Goal: Answer question/provide support: Share knowledge or assist other users

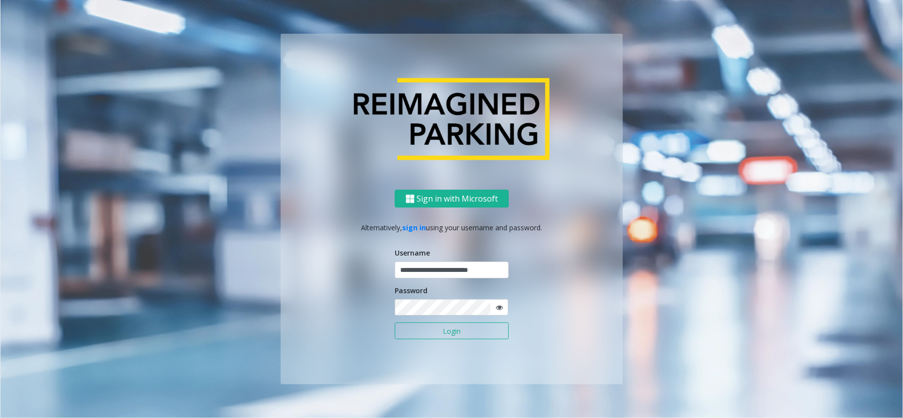
click at [439, 332] on button "Login" at bounding box center [452, 331] width 114 height 17
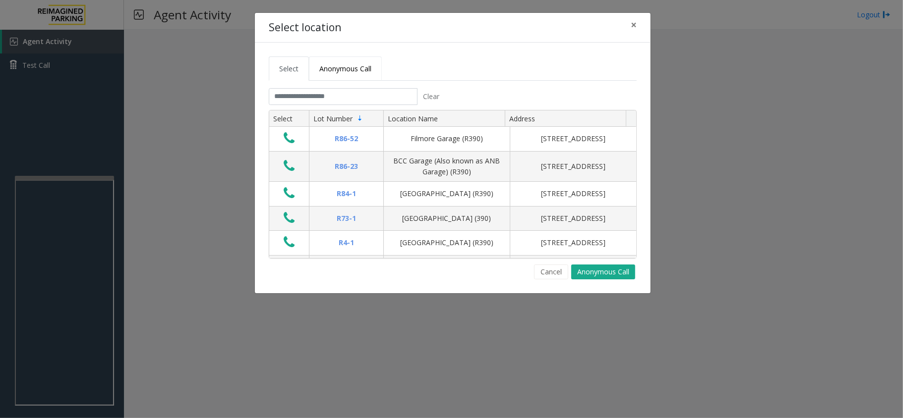
click at [367, 72] on span "Anonymous Call" at bounding box center [345, 68] width 52 height 9
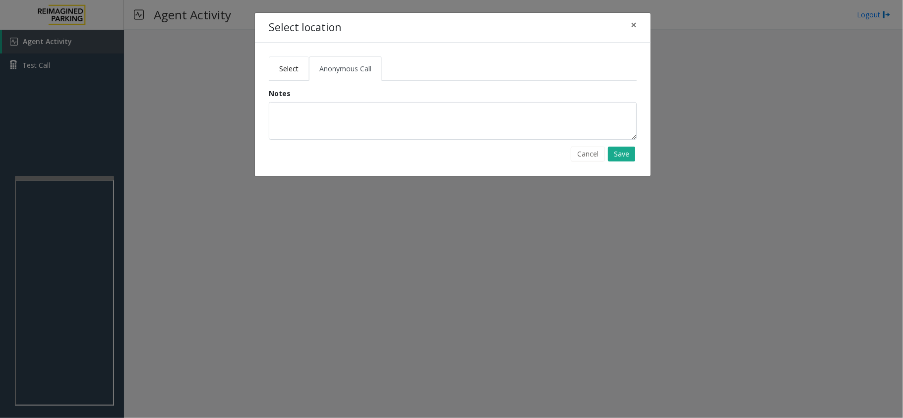
click at [295, 69] on span "Select" at bounding box center [288, 68] width 19 height 9
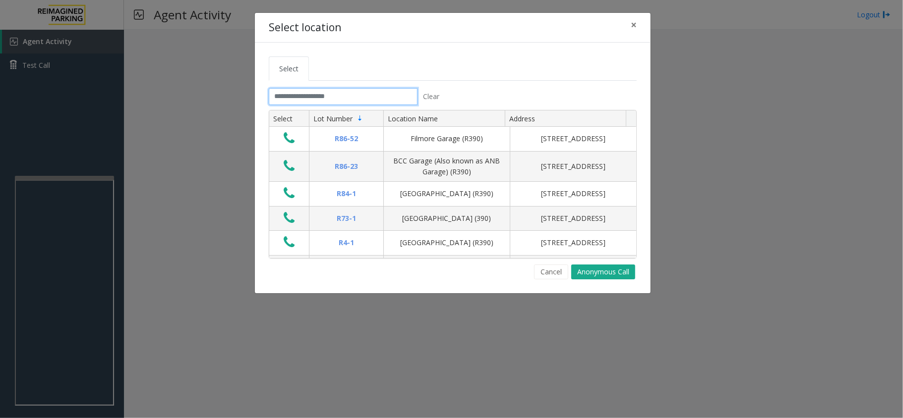
click at [340, 100] on input "text" at bounding box center [343, 96] width 149 height 17
click at [336, 99] on input "text" at bounding box center [343, 96] width 149 height 17
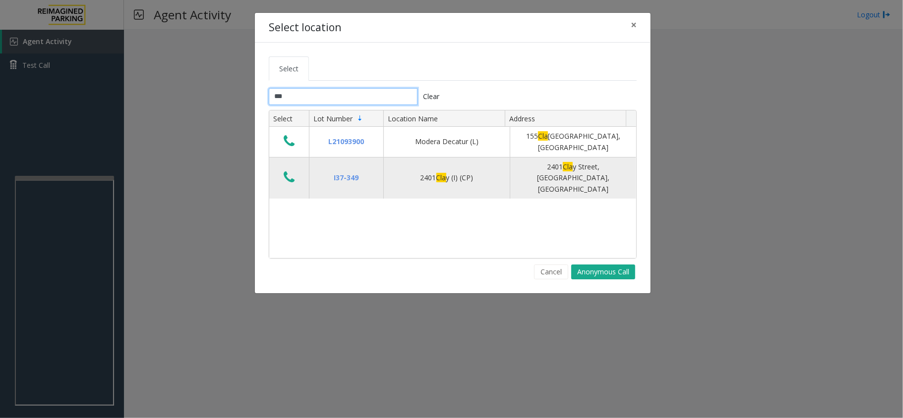
type input "***"
click at [282, 176] on button "Data table" at bounding box center [289, 178] width 17 height 16
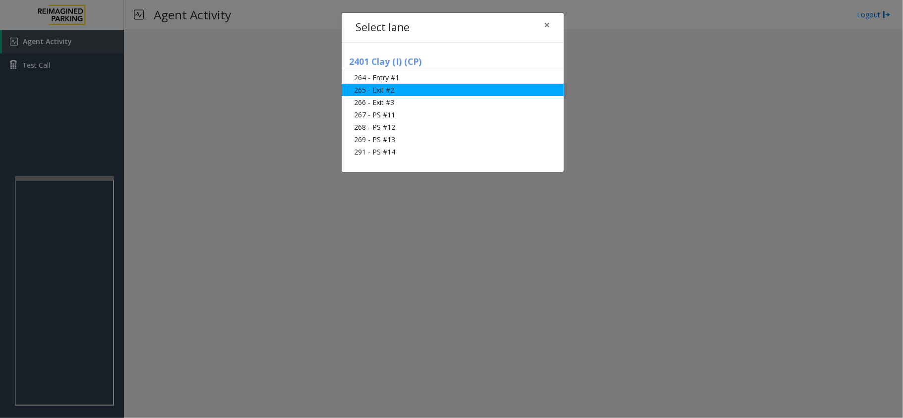
click at [403, 86] on li "265 - Exit #2" at bounding box center [453, 90] width 222 height 12
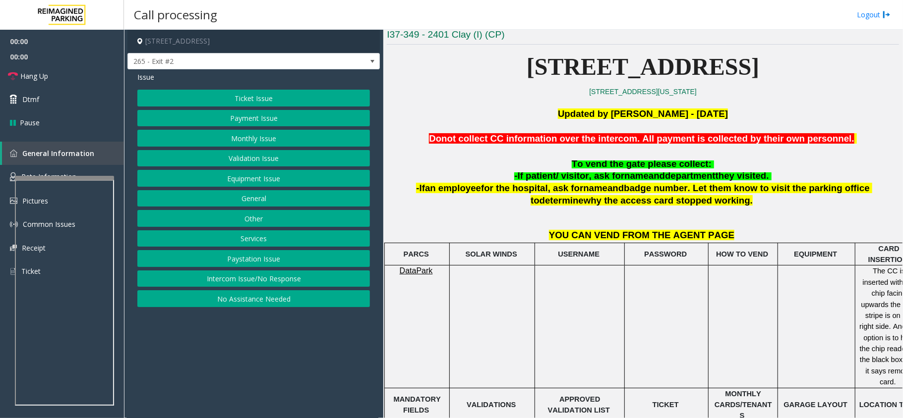
scroll to position [264, 0]
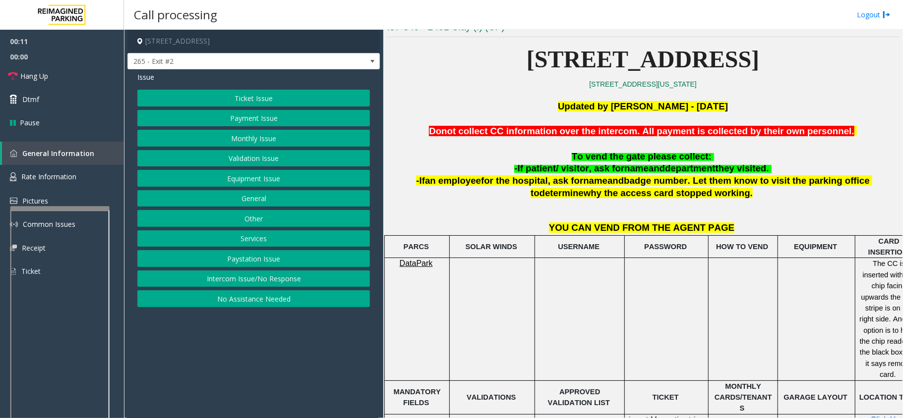
click at [53, 207] on div at bounding box center [59, 208] width 99 height 4
click at [53, 184] on link "Rate Information" at bounding box center [62, 177] width 124 height 24
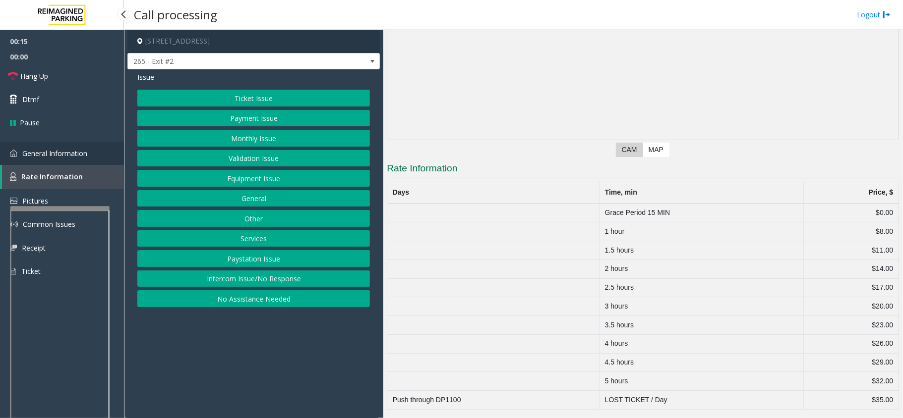
click at [67, 159] on link "General Information" at bounding box center [62, 153] width 124 height 23
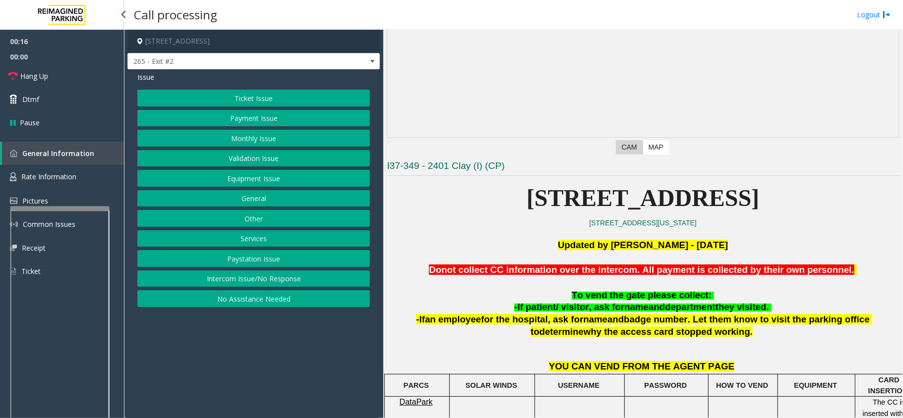
scroll to position [264, 0]
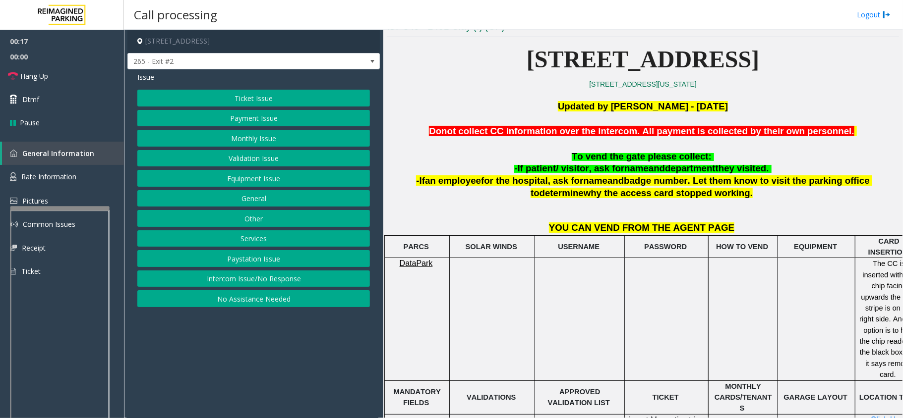
click at [262, 94] on button "Ticket Issue" at bounding box center [253, 98] width 233 height 17
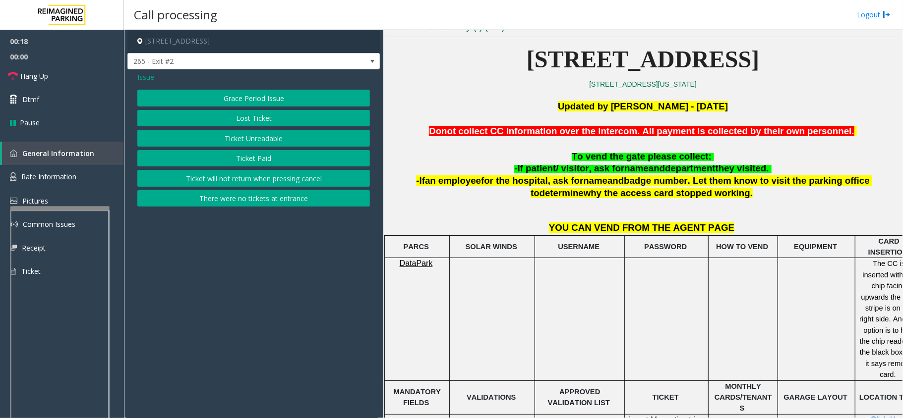
click at [251, 143] on button "Ticket Unreadable" at bounding box center [253, 138] width 233 height 17
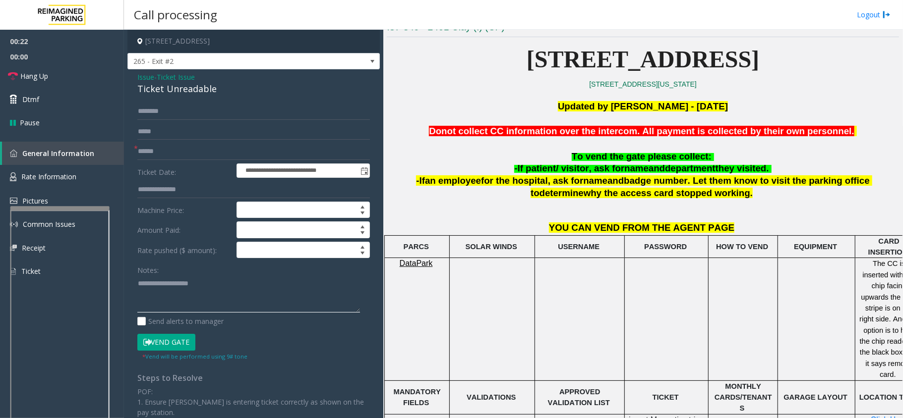
click at [241, 302] on textarea at bounding box center [248, 294] width 223 height 37
paste textarea "**********"
click at [199, 303] on textarea at bounding box center [248, 294] width 223 height 37
click at [189, 294] on textarea at bounding box center [248, 294] width 223 height 37
type textarea "**********"
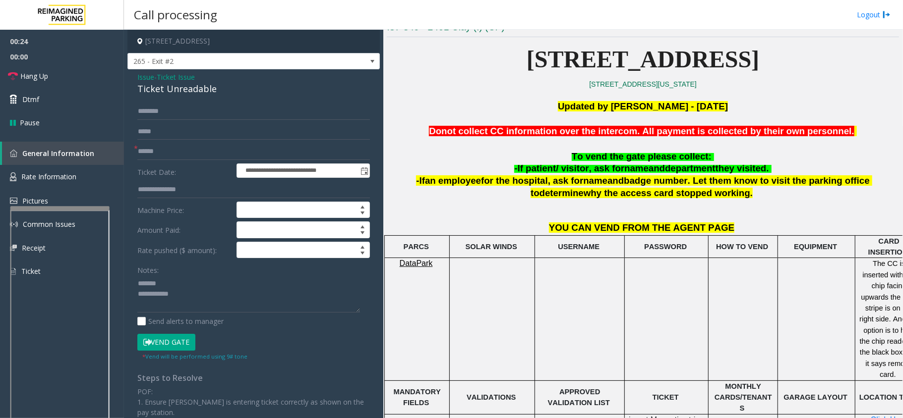
click at [174, 92] on div "Ticket Unreadable" at bounding box center [253, 88] width 233 height 13
copy div "Ticket Unreadable"
click at [174, 152] on input "text" at bounding box center [253, 151] width 233 height 17
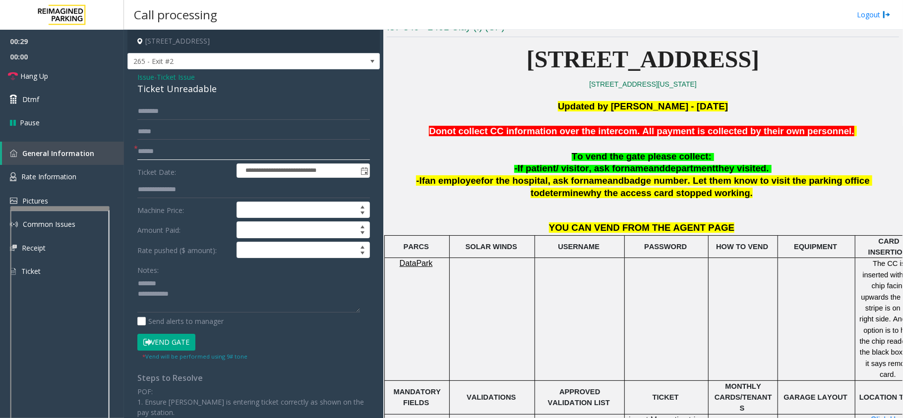
type input "******"
click at [181, 90] on div "Ticket Unreadable" at bounding box center [253, 88] width 233 height 13
copy div "Ticket Unreadable"
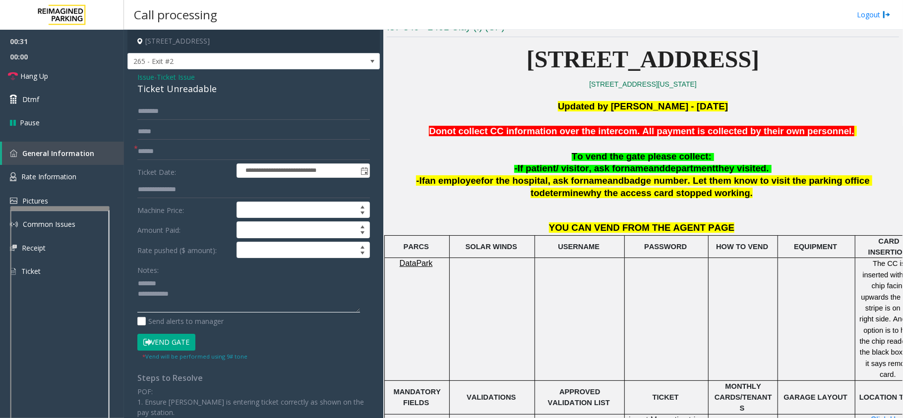
click at [196, 280] on textarea at bounding box center [248, 294] width 223 height 37
paste textarea "**********"
click at [197, 302] on textarea at bounding box center [248, 294] width 223 height 37
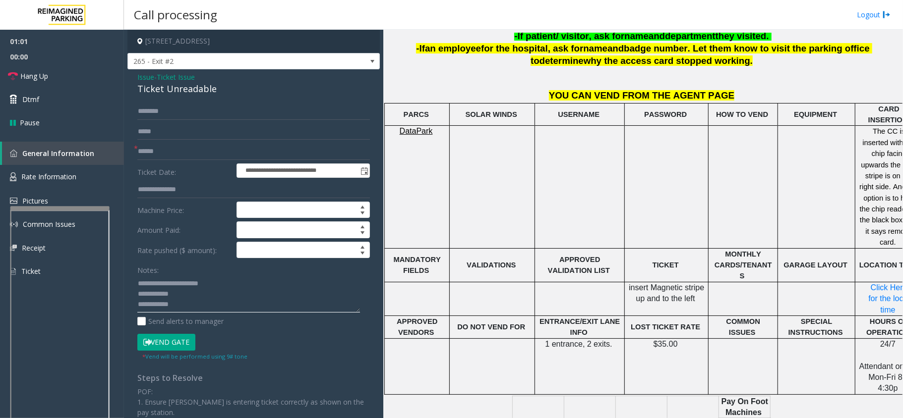
click at [185, 311] on textarea at bounding box center [248, 294] width 223 height 37
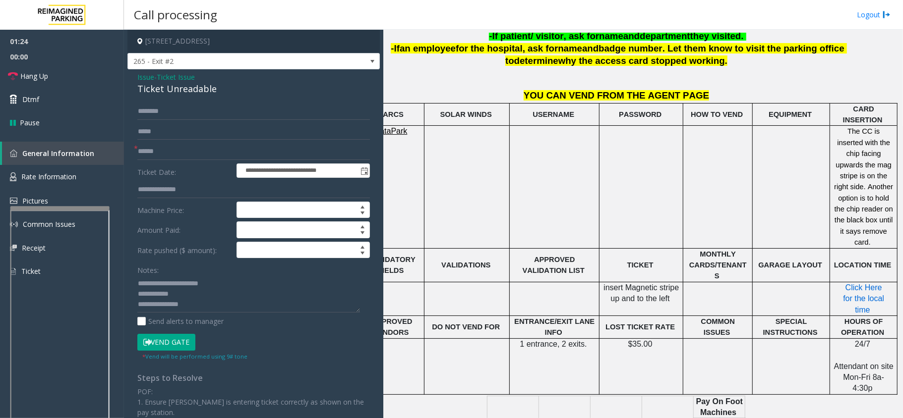
click at [843, 284] on span "Click Here for the local time" at bounding box center [864, 299] width 43 height 31
click at [70, 175] on span "Rate Information" at bounding box center [48, 176] width 55 height 9
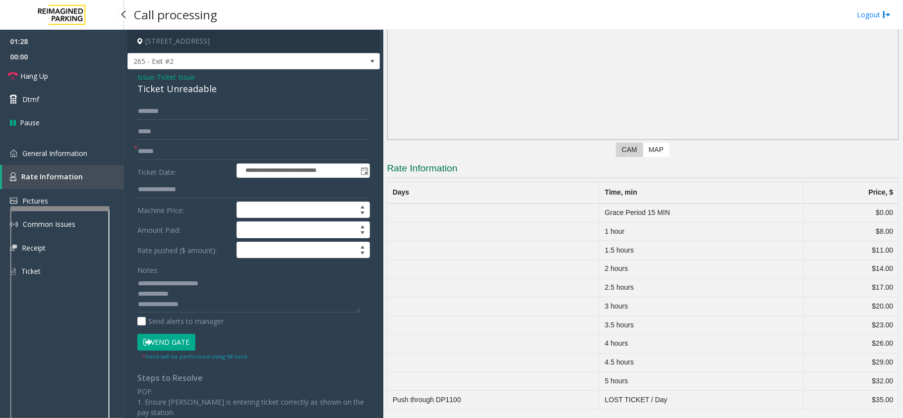
scroll to position [125, 0]
click at [49, 153] on span "General Information" at bounding box center [54, 153] width 65 height 9
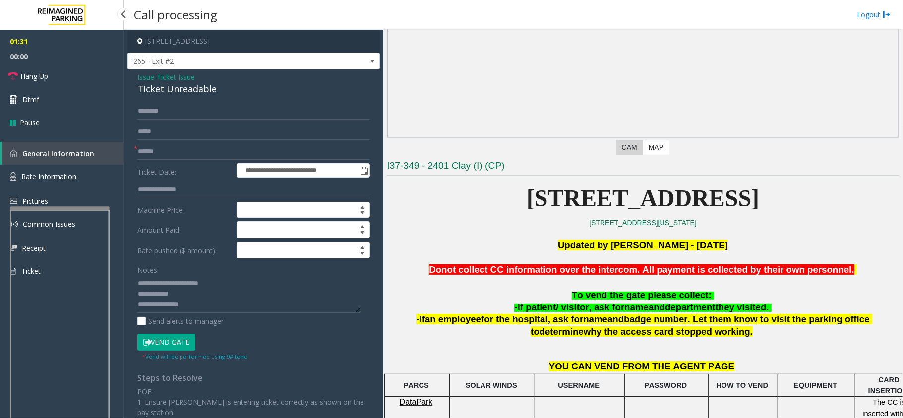
scroll to position [397, 0]
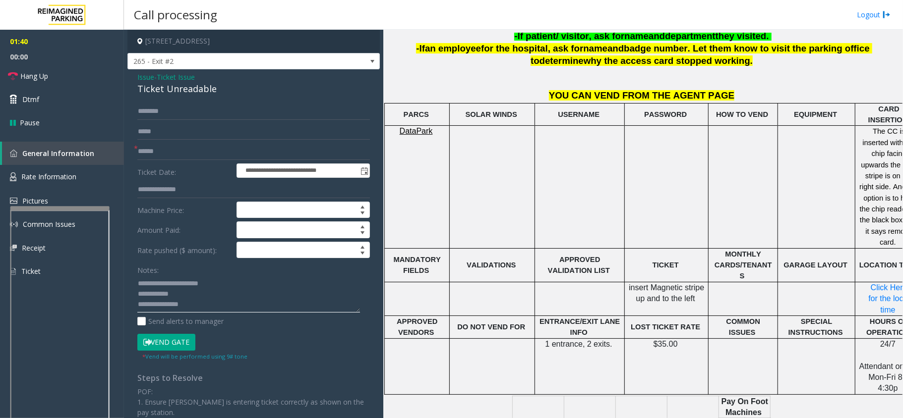
click at [210, 301] on textarea at bounding box center [248, 294] width 223 height 37
click at [273, 300] on textarea at bounding box center [248, 294] width 223 height 37
paste textarea "**********"
type textarea "**********"
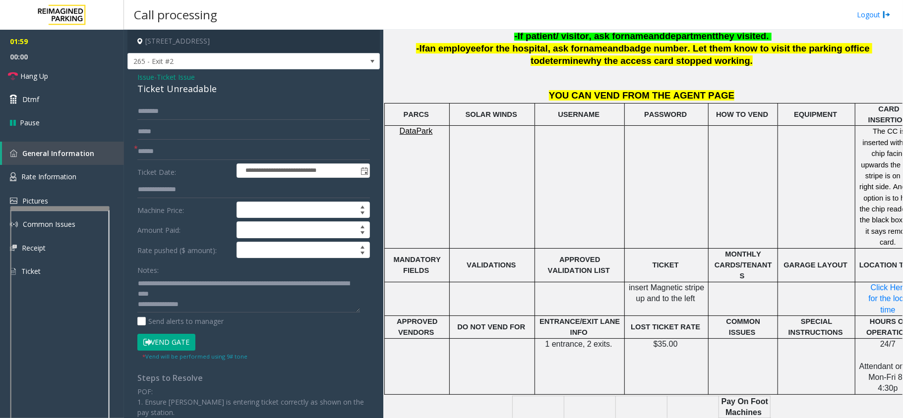
click at [176, 342] on button "Vend Gate" at bounding box center [166, 342] width 58 height 17
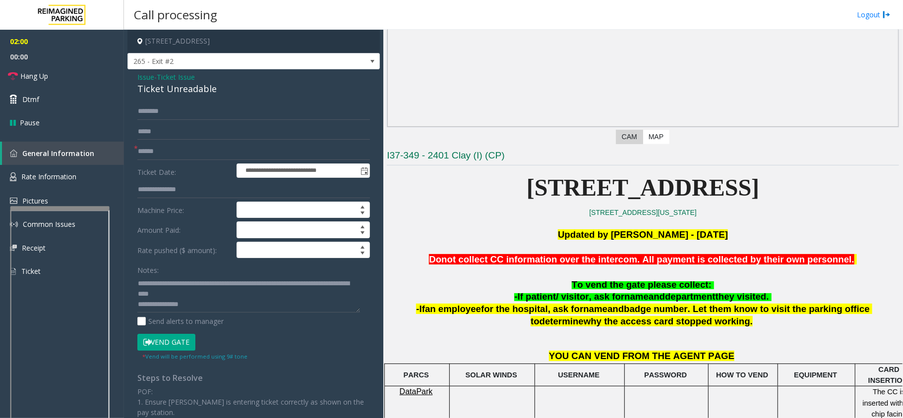
scroll to position [132, 0]
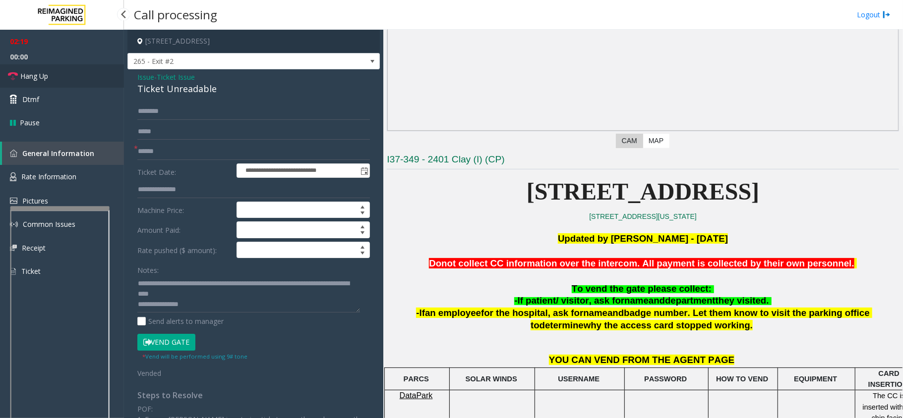
click at [58, 81] on link "Hang Up" at bounding box center [62, 75] width 124 height 23
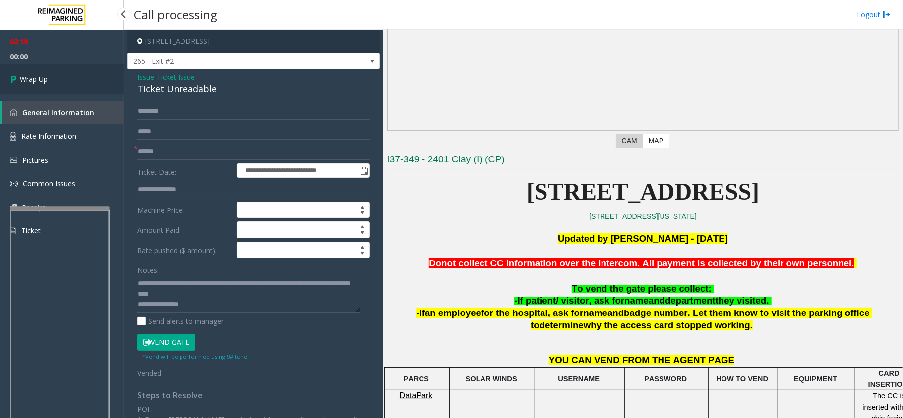
click at [58, 81] on link "Wrap Up" at bounding box center [62, 78] width 124 height 29
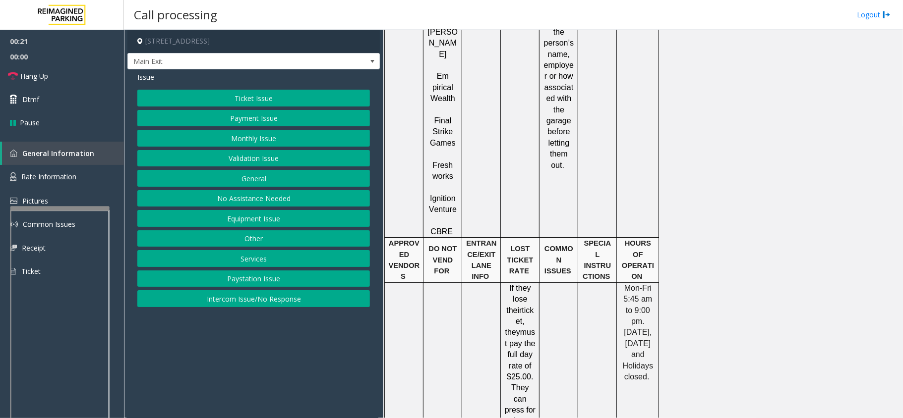
scroll to position [1652, 0]
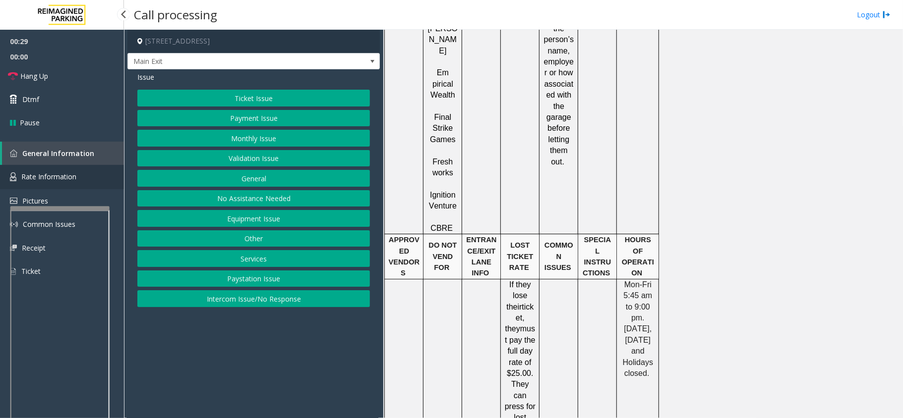
click at [86, 184] on link "Rate Information" at bounding box center [62, 177] width 124 height 24
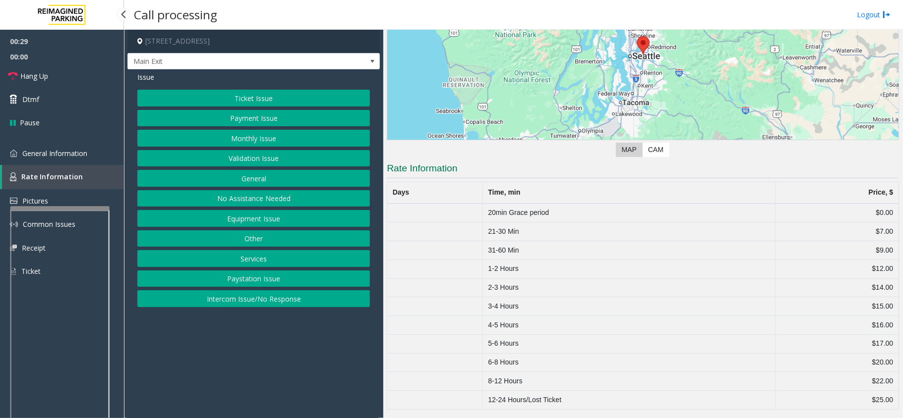
scroll to position [125, 0]
click at [50, 161] on link "General Information" at bounding box center [62, 153] width 124 height 23
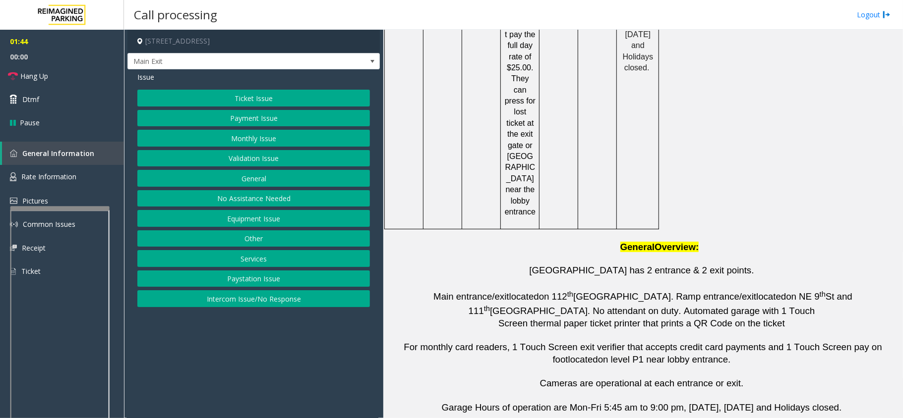
scroll to position [1972, 0]
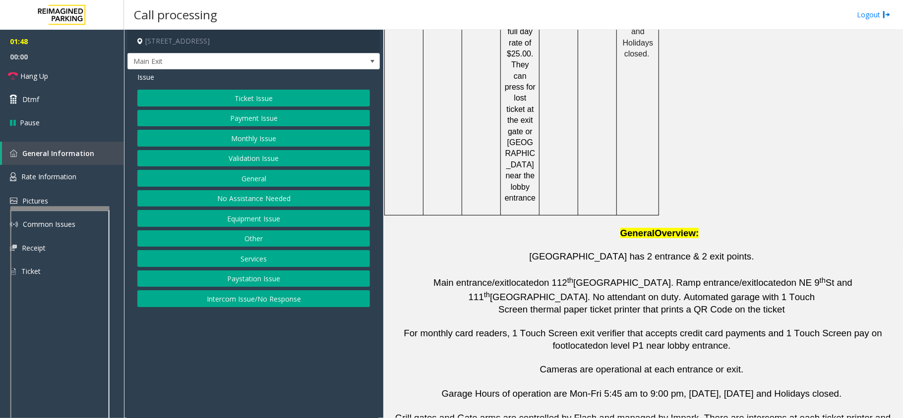
drag, startPoint x: 576, startPoint y: 377, endPoint x: 509, endPoint y: 383, distance: 67.7
drag, startPoint x: 575, startPoint y: 380, endPoint x: 510, endPoint y: 382, distance: 65.0
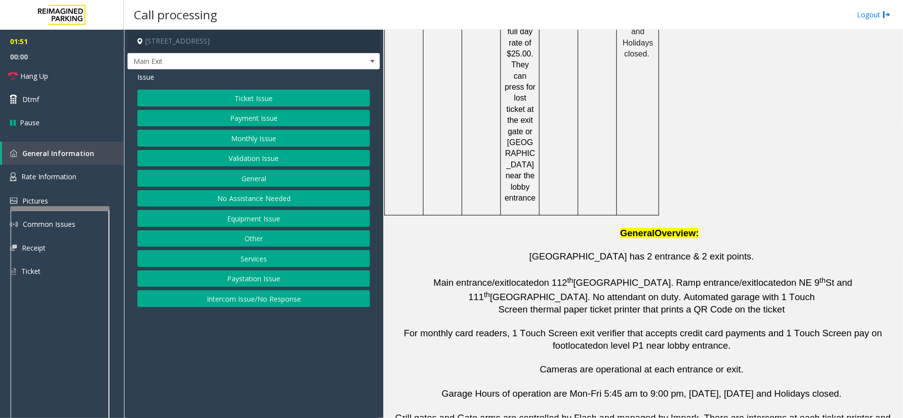
copy button "[PHONE_NUMBER]"
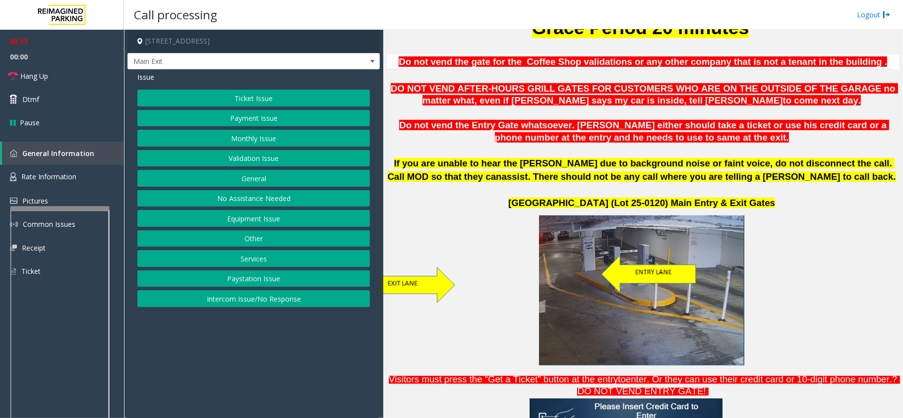
scroll to position [320, 0]
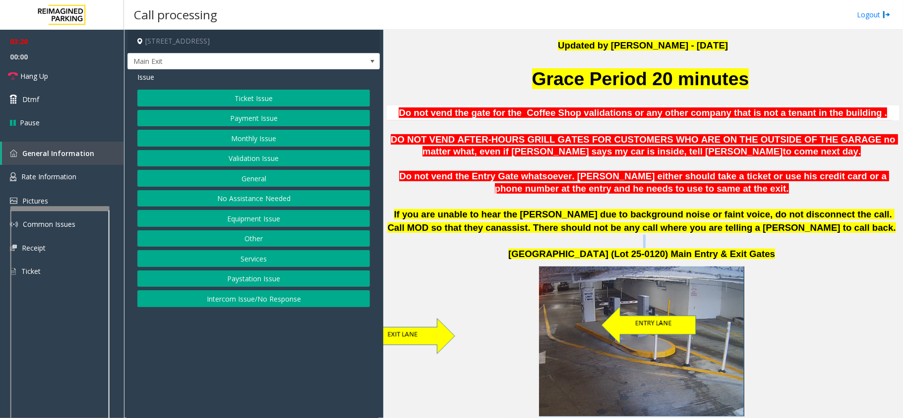
drag, startPoint x: 543, startPoint y: 254, endPoint x: 645, endPoint y: 248, distance: 101.3
click at [639, 255] on span "[GEOGRAPHIC_DATA] (Lot 25-0120) Main Entry & Exit Gates" at bounding box center [641, 254] width 267 height 10
drag, startPoint x: 580, startPoint y: 252, endPoint x: 689, endPoint y: 254, distance: 108.6
click at [689, 254] on span "[GEOGRAPHIC_DATA] (Lot 25-0120) Main Entry & Exit Gates" at bounding box center [641, 254] width 267 height 10
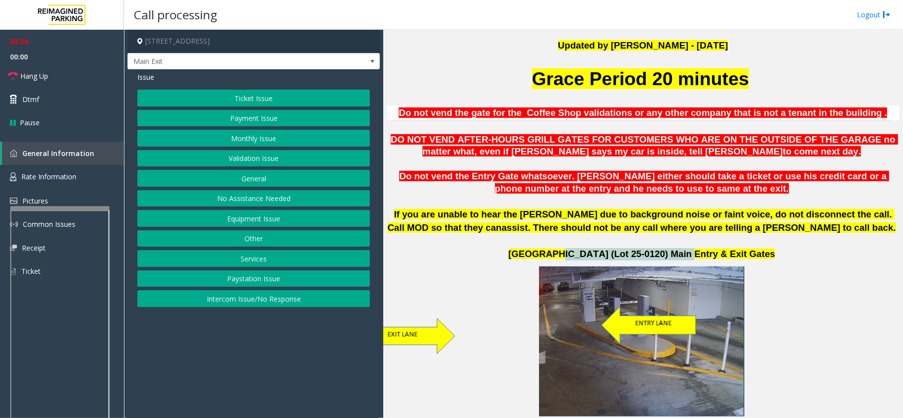
click at [689, 254] on span "[GEOGRAPHIC_DATA] (Lot 25-0120) Main Entry & Exit Gates" at bounding box center [641, 254] width 267 height 10
drag, startPoint x: 683, startPoint y: 253, endPoint x: 542, endPoint y: 256, distance: 140.8
click at [542, 256] on p "[GEOGRAPHIC_DATA] (Lot 25-0120) Main Entry & Exit Gates" at bounding box center [643, 254] width 512 height 12
drag, startPoint x: 542, startPoint y: 256, endPoint x: 728, endPoint y: 252, distance: 185.9
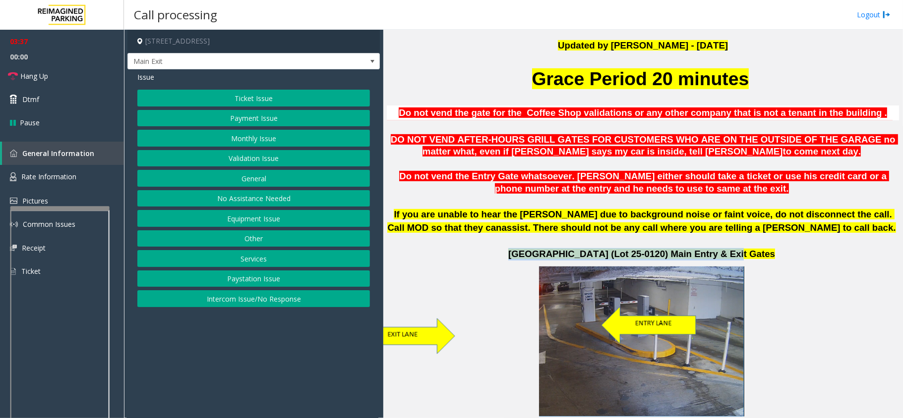
click at [728, 252] on p "[GEOGRAPHIC_DATA] (Lot 25-0120) Main Entry & Exit Gates" at bounding box center [643, 254] width 512 height 12
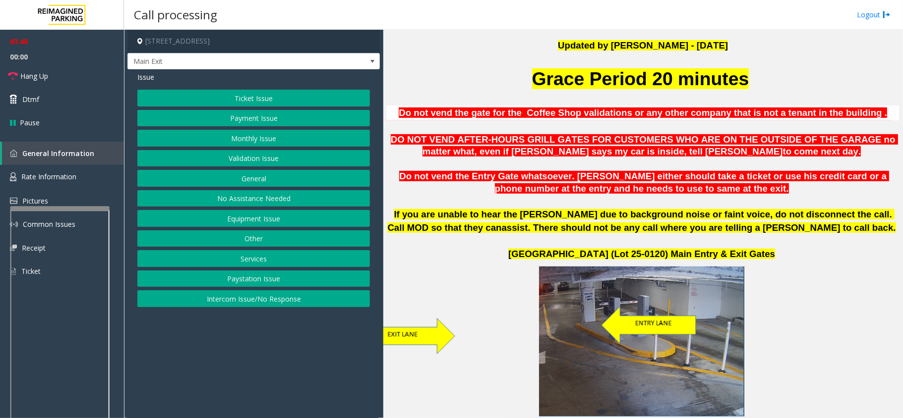
click at [486, 227] on p "If you are unable to hear the [PERSON_NAME] due to background noise or faint vo…" at bounding box center [643, 221] width 512 height 26
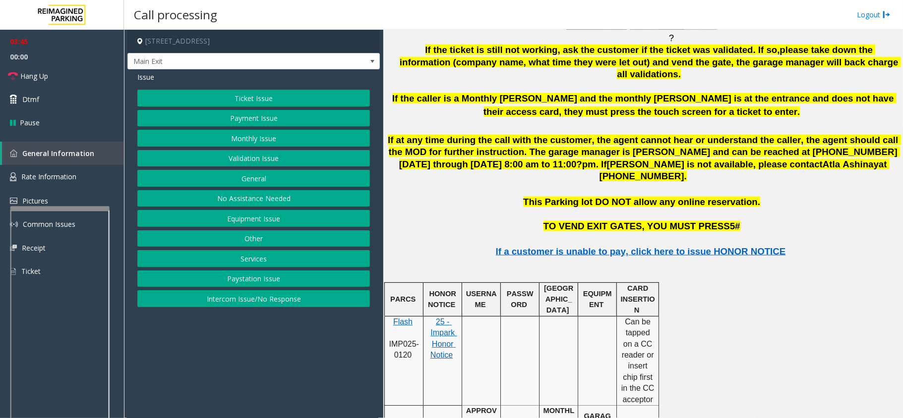
scroll to position [1113, 0]
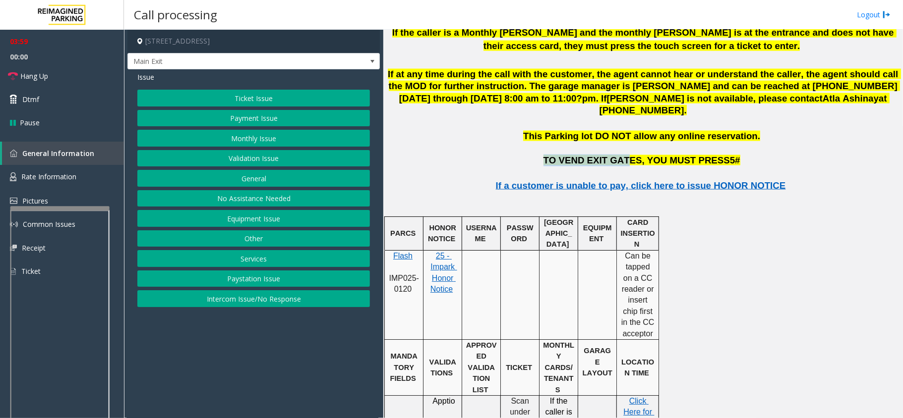
drag, startPoint x: 554, startPoint y: 138, endPoint x: 629, endPoint y: 139, distance: 74.9
click at [629, 155] on p "TO VEND EXIT GATES, YOU MUST PRESS 5 #" at bounding box center [643, 161] width 512 height 12
click at [635, 155] on span "TO VEND EXIT GATES, YOU MUST PRESS" at bounding box center [636, 160] width 186 height 10
drag, startPoint x: 635, startPoint y: 141, endPoint x: 610, endPoint y: 139, distance: 25.3
click at [610, 155] on span "TO VEND EXIT GATES, YOU MUST PRESS" at bounding box center [636, 160] width 186 height 10
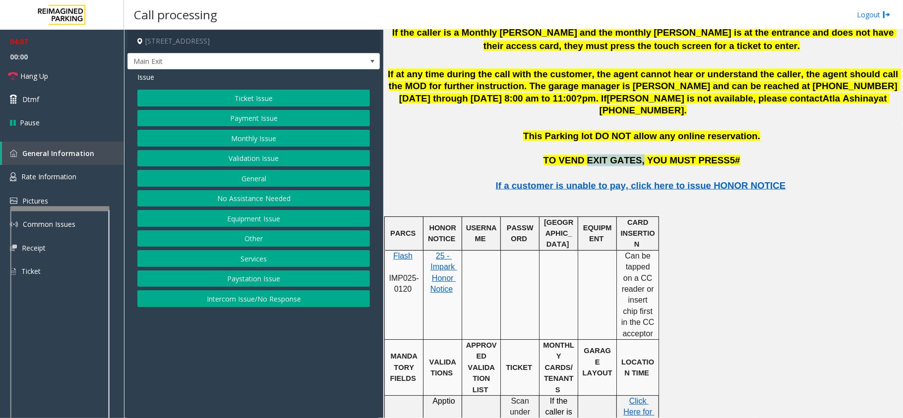
drag, startPoint x: 637, startPoint y: 139, endPoint x: 591, endPoint y: 140, distance: 46.1
click at [591, 155] on span "TO VEND EXIT GATES, YOU MUST PRESS" at bounding box center [636, 160] width 186 height 10
click at [641, 155] on span "TO VEND EXIT GATES, YOU MUST PRESS" at bounding box center [636, 160] width 186 height 10
drag, startPoint x: 641, startPoint y: 140, endPoint x: 718, endPoint y: 138, distance: 76.9
click at [718, 155] on span "TO VEND EXIT GATES, YOU MUST PRESS 5 #" at bounding box center [641, 160] width 197 height 10
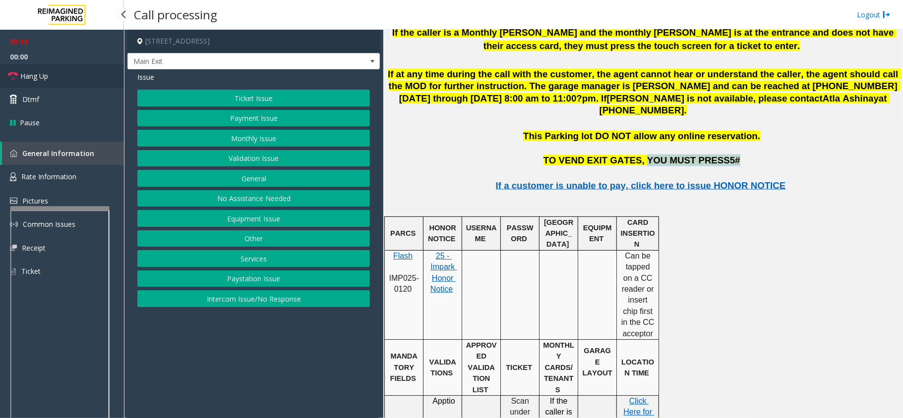
click at [68, 71] on link "Hang Up" at bounding box center [62, 75] width 124 height 23
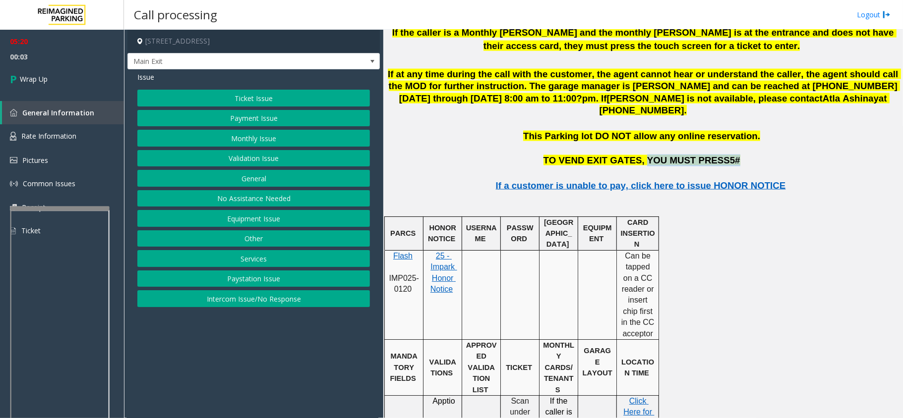
click at [244, 227] on button "Equipment Issue" at bounding box center [253, 218] width 233 height 17
click at [259, 177] on button "Gate / Door Won't Open" at bounding box center [253, 178] width 233 height 17
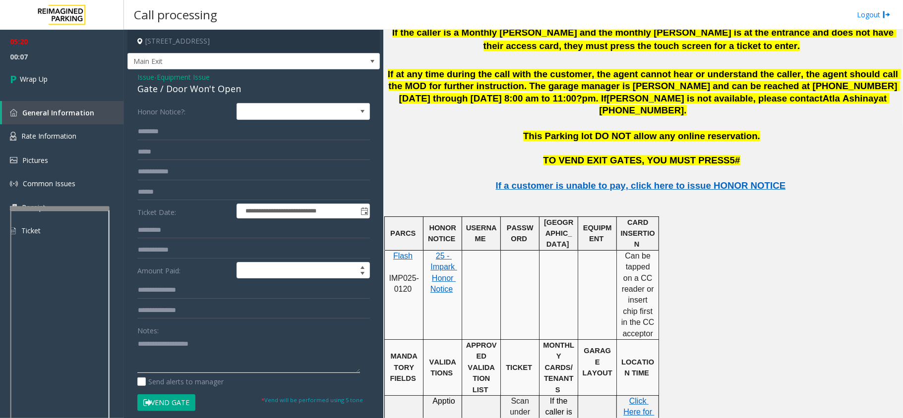
click at [180, 357] on textarea at bounding box center [248, 354] width 223 height 37
paste textarea "**********"
click at [157, 361] on textarea at bounding box center [248, 354] width 223 height 37
click at [153, 350] on textarea at bounding box center [248, 354] width 223 height 37
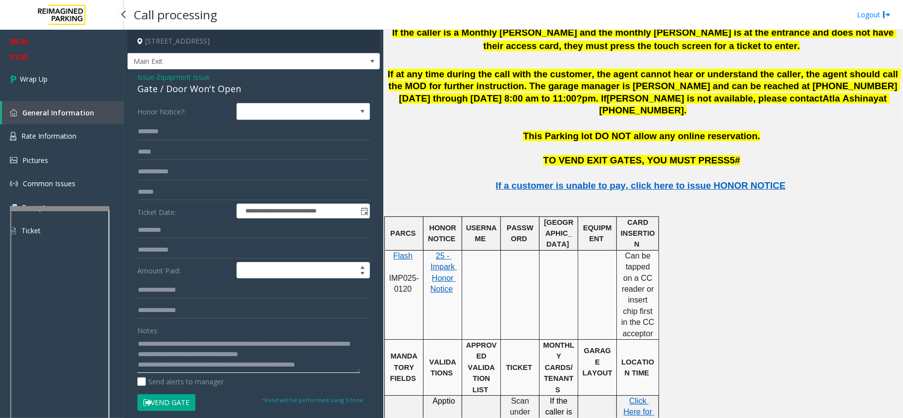
type textarea "**********"
click at [33, 59] on span "01:05" at bounding box center [62, 56] width 124 height 15
click at [49, 73] on link "Wrap Up" at bounding box center [62, 78] width 124 height 29
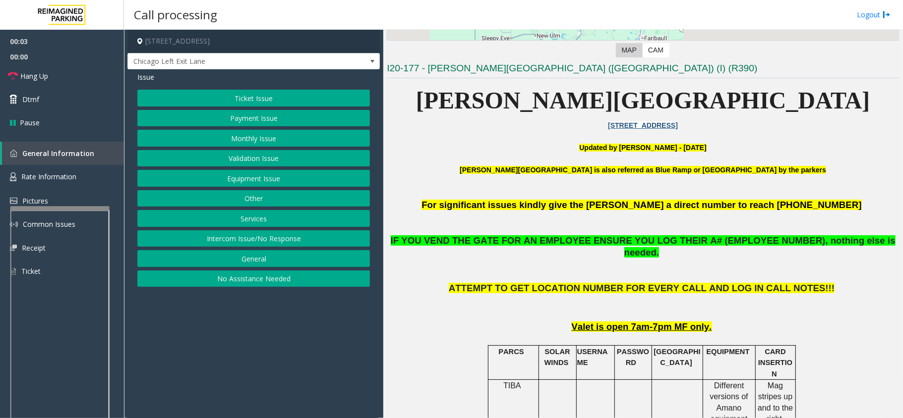
scroll to position [264, 0]
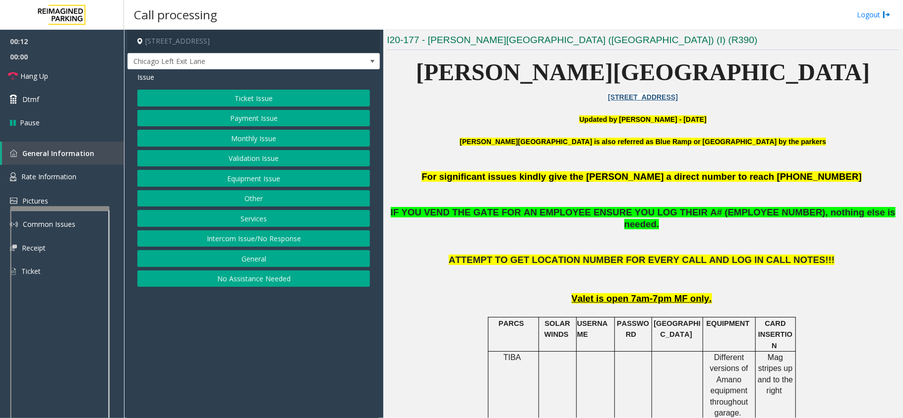
click at [230, 102] on button "Ticket Issue" at bounding box center [253, 98] width 233 height 17
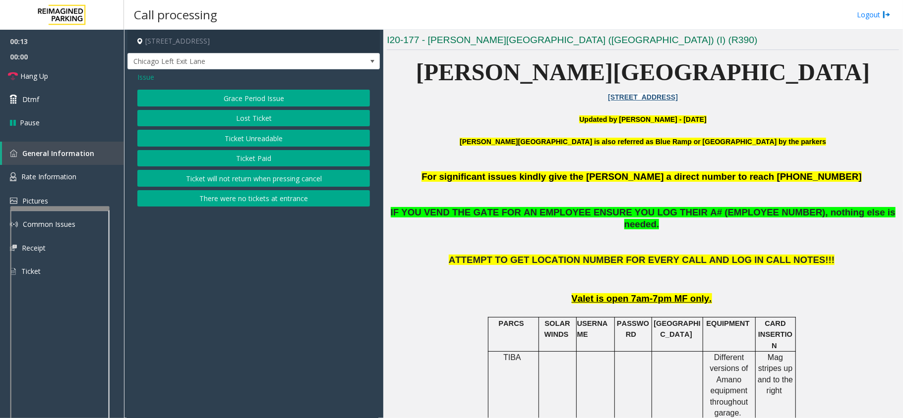
click at [264, 164] on button "Ticket Paid" at bounding box center [253, 158] width 233 height 17
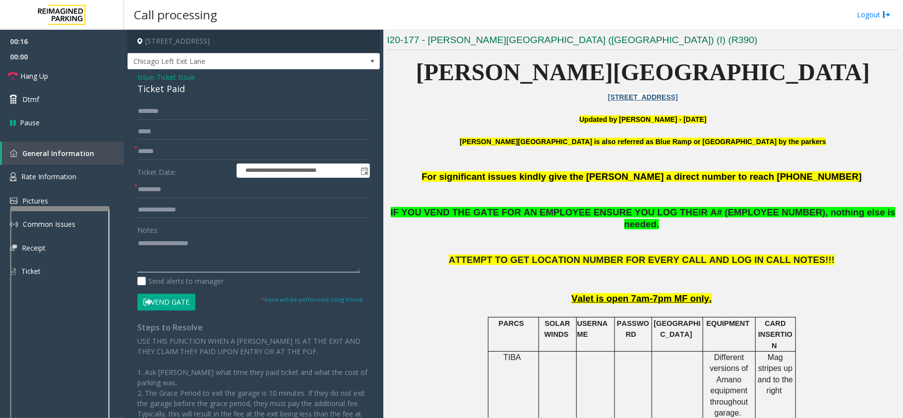
click at [173, 240] on textarea at bounding box center [248, 253] width 223 height 37
paste textarea "**********"
click at [165, 248] on textarea at bounding box center [248, 253] width 223 height 37
click at [150, 256] on textarea at bounding box center [248, 253] width 223 height 37
type textarea "**********"
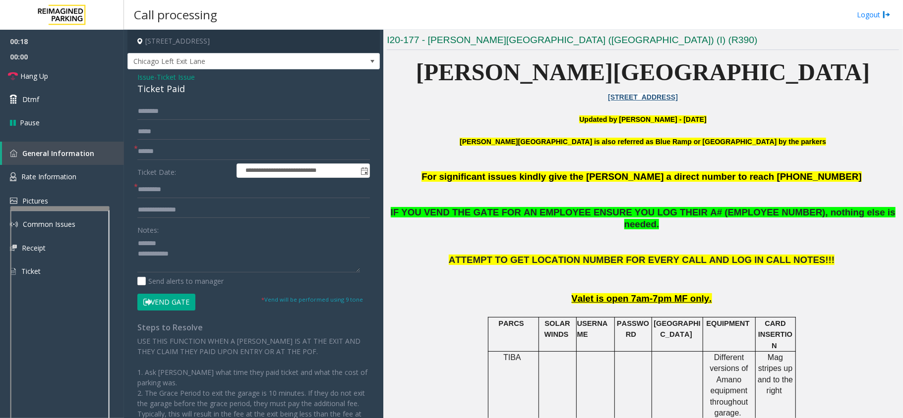
click at [152, 80] on span "Issue" at bounding box center [145, 77] width 17 height 10
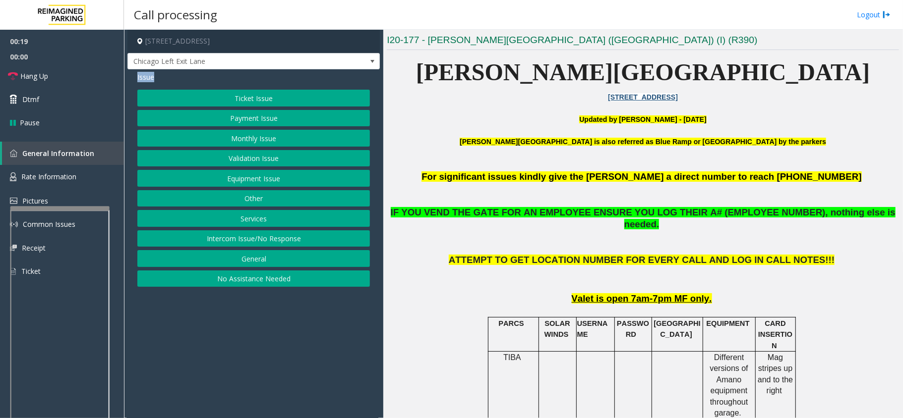
click at [152, 80] on span "Issue" at bounding box center [145, 77] width 17 height 10
click at [248, 101] on button "Ticket Issue" at bounding box center [253, 98] width 233 height 17
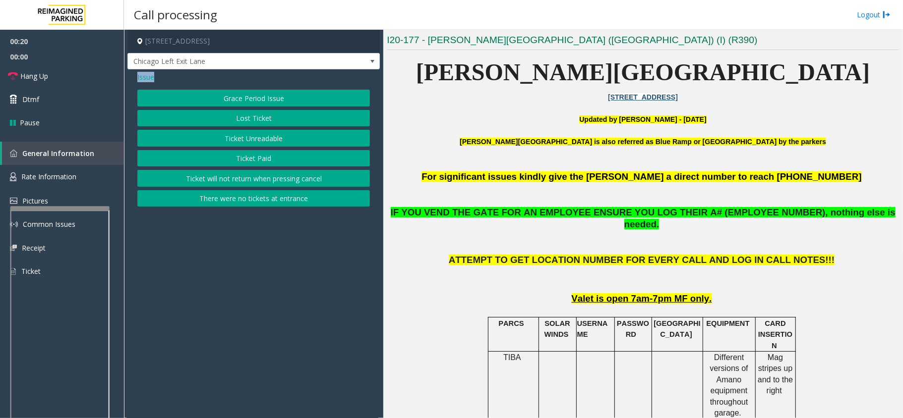
click at [239, 154] on button "Ticket Paid" at bounding box center [253, 158] width 233 height 17
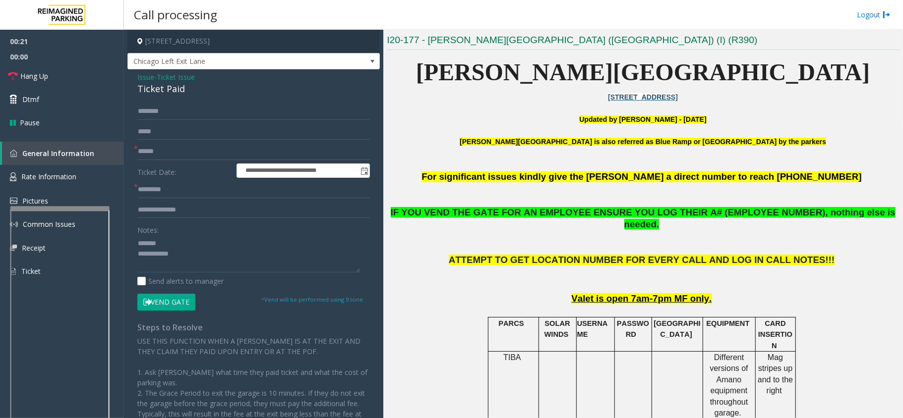
click at [170, 94] on div "Ticket Paid" at bounding box center [253, 88] width 233 height 13
copy div "Ticket Paid"
click at [184, 242] on textarea at bounding box center [248, 253] width 223 height 37
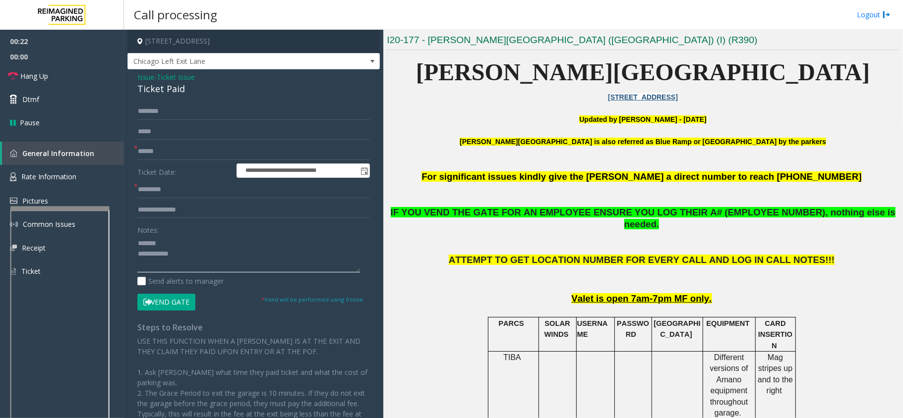
paste textarea "**********"
click at [203, 260] on textarea at bounding box center [248, 253] width 223 height 37
type textarea "**********"
click at [173, 188] on input "text" at bounding box center [253, 189] width 233 height 17
type input "**"
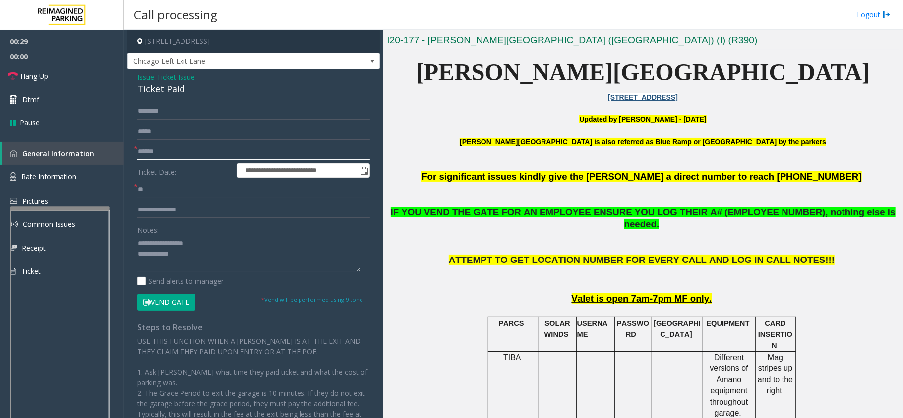
click at [178, 154] on input "text" at bounding box center [253, 151] width 233 height 17
type input "********"
click at [189, 259] on textarea at bounding box center [248, 253] width 223 height 37
click at [166, 301] on button "Vend Gate" at bounding box center [166, 302] width 58 height 17
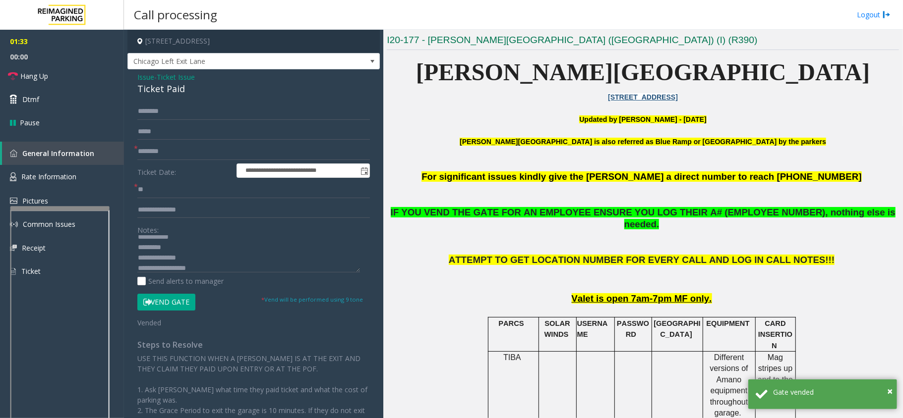
scroll to position [0, 0]
click at [207, 255] on textarea at bounding box center [248, 253] width 223 height 37
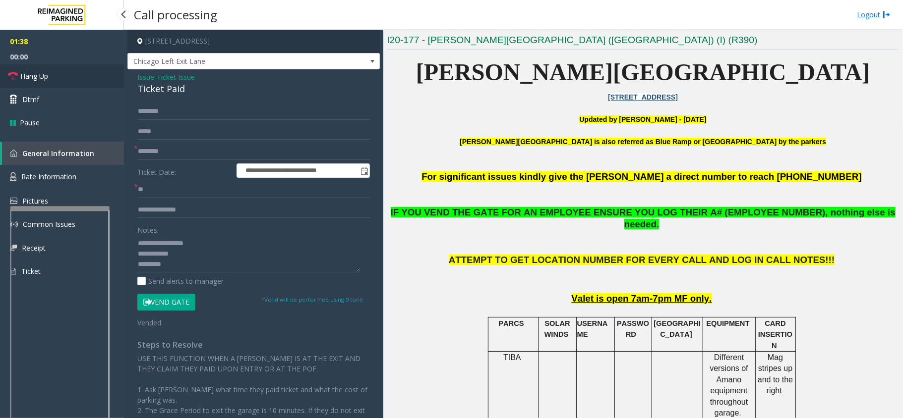
click at [51, 75] on link "Hang Up" at bounding box center [62, 75] width 124 height 23
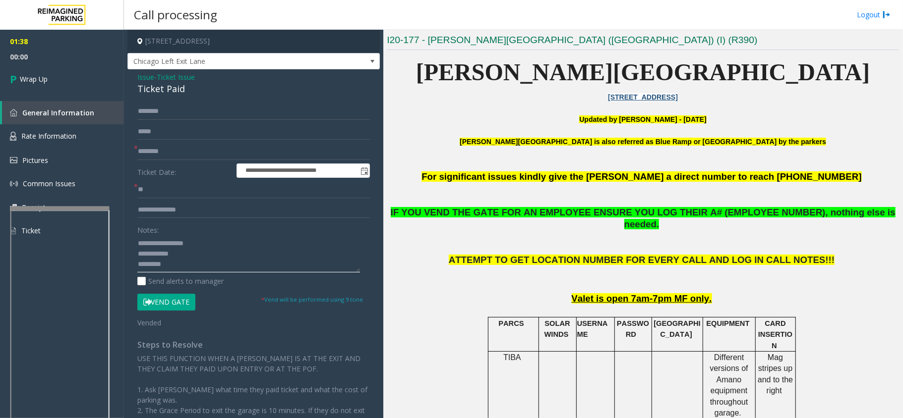
click at [202, 248] on textarea at bounding box center [248, 253] width 223 height 37
click at [197, 252] on textarea at bounding box center [248, 253] width 223 height 37
paste textarea "**********"
type textarea "**********"
click at [40, 80] on span "Wrap Up" at bounding box center [34, 79] width 28 height 10
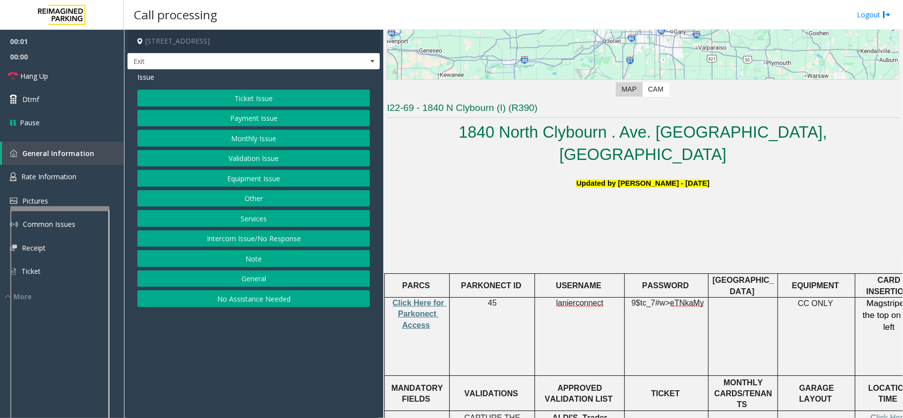
scroll to position [264, 0]
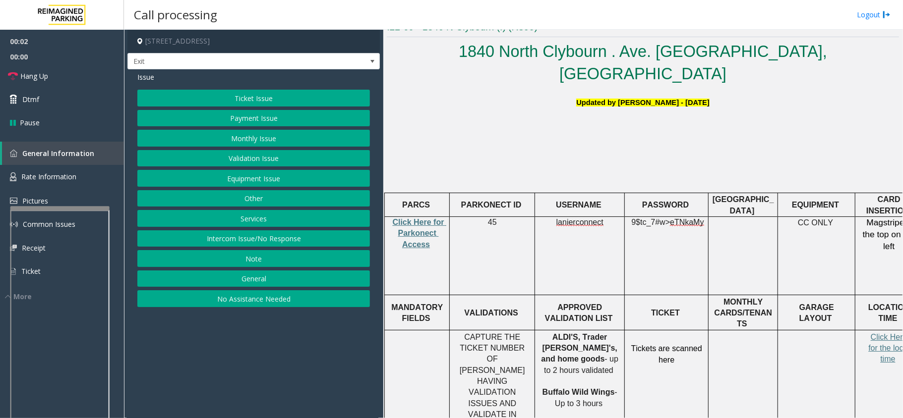
click at [410, 217] on p "Click Here for Parkonect Access" at bounding box center [417, 233] width 58 height 33
click at [415, 219] on span "Click Here for Parkonect Access" at bounding box center [420, 233] width 54 height 31
drag, startPoint x: 556, startPoint y: 197, endPoint x: 574, endPoint y: 203, distance: 19.0
click at [575, 217] on p "lanierconnect" at bounding box center [579, 222] width 82 height 11
click at [574, 217] on td "lanierconnect" at bounding box center [580, 256] width 90 height 78
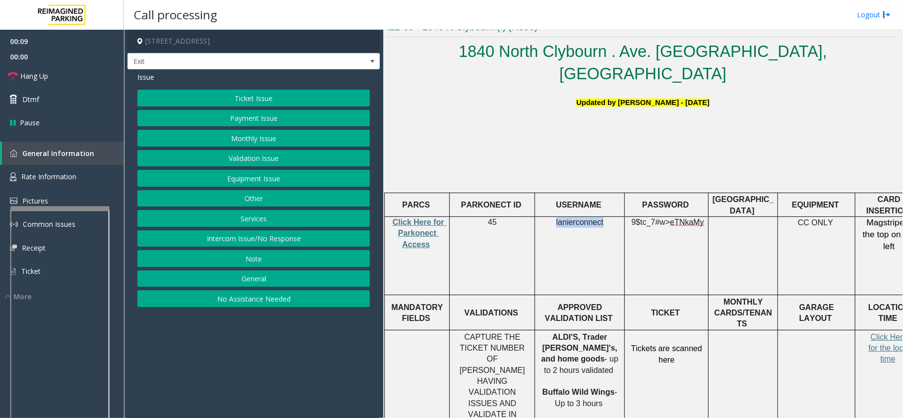
drag, startPoint x: 601, startPoint y: 201, endPoint x: 558, endPoint y: 198, distance: 43.7
click at [558, 218] on span "lanierconnect" at bounding box center [579, 222] width 47 height 9
copy span "lanierconnect"
click at [72, 68] on link "Hang Up" at bounding box center [62, 75] width 124 height 23
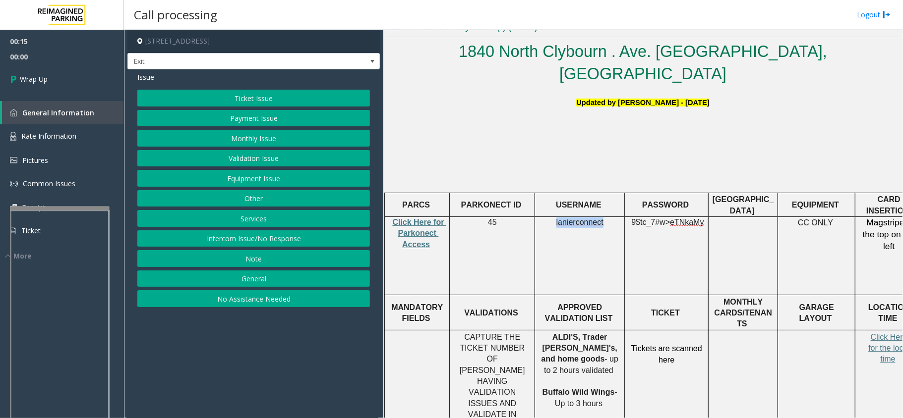
click at [255, 304] on button "No Assistance Needed" at bounding box center [253, 299] width 233 height 17
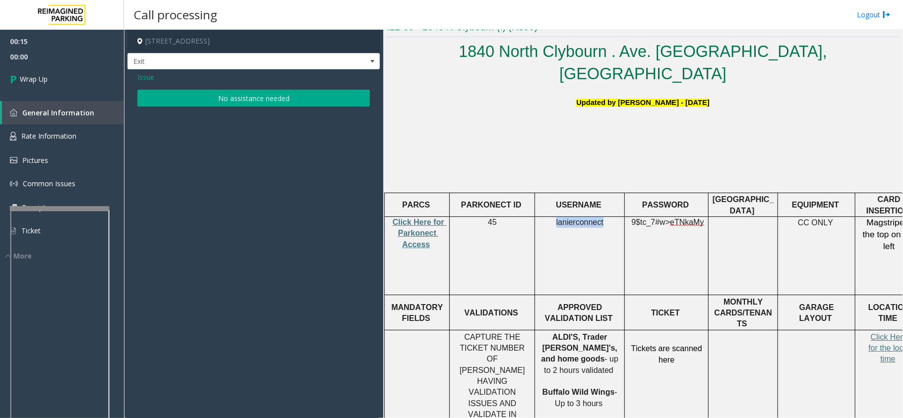
click at [230, 104] on button "No assistance needed" at bounding box center [253, 98] width 233 height 17
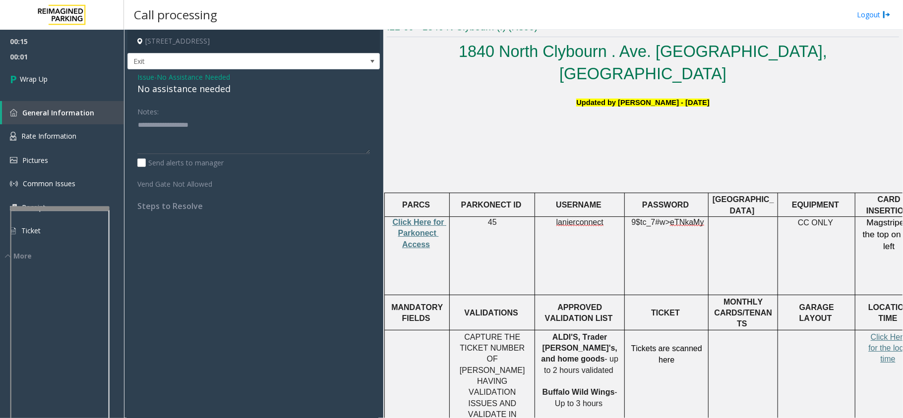
click at [203, 96] on div "No assistance needed" at bounding box center [253, 88] width 233 height 13
copy div "No assistance needed"
click at [220, 176] on label "Vend Gate Not Allowed" at bounding box center [184, 183] width 99 height 14
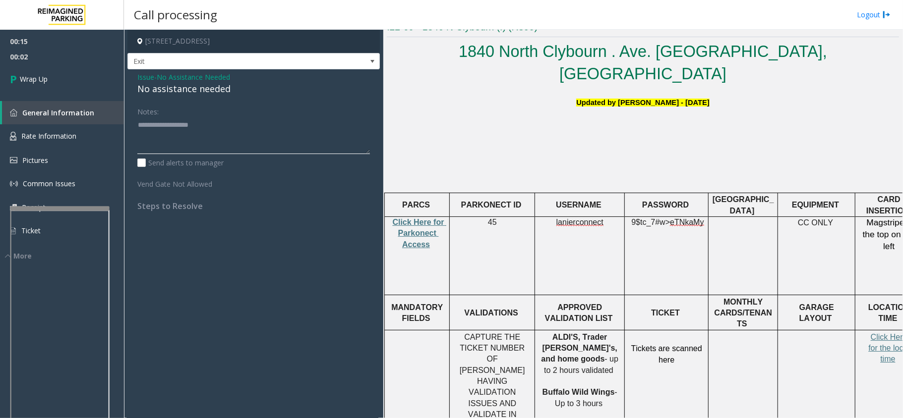
click at [218, 154] on textarea at bounding box center [253, 135] width 233 height 37
paste textarea "**********"
type textarea "**********"
click at [57, 68] on link "Wrap Up" at bounding box center [62, 78] width 124 height 29
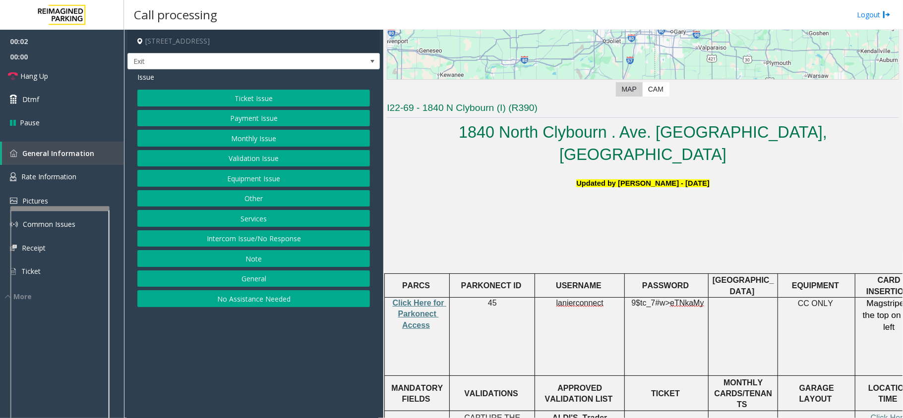
scroll to position [264, 0]
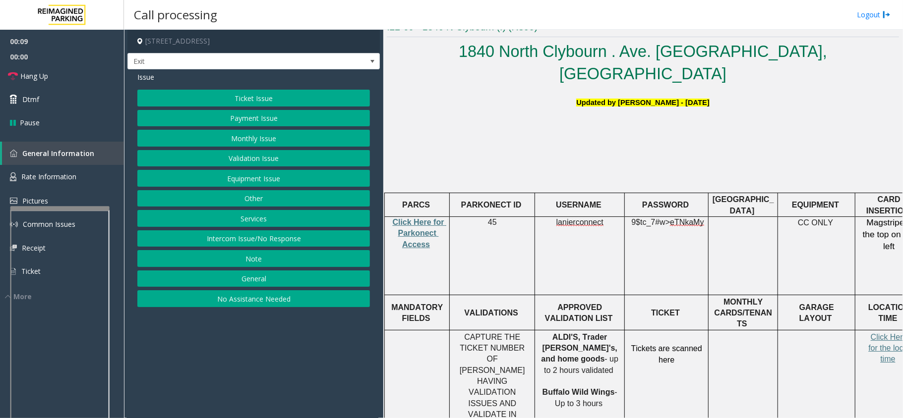
click at [243, 98] on button "Ticket Issue" at bounding box center [253, 98] width 233 height 17
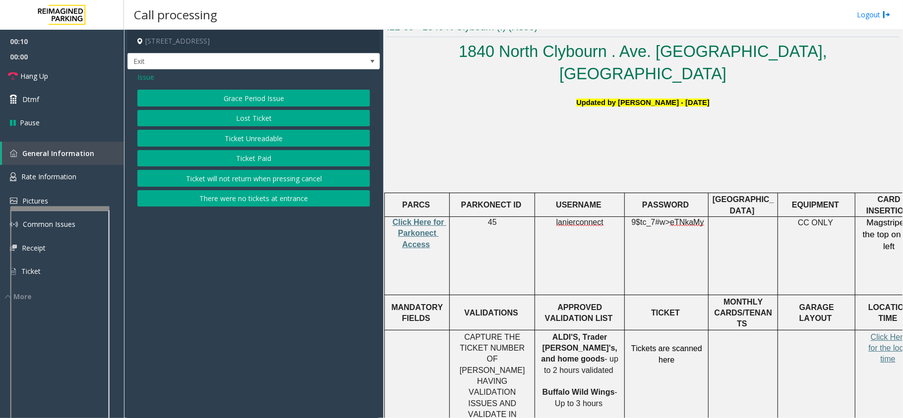
click at [215, 201] on button "There were no tickets at entrance" at bounding box center [253, 198] width 233 height 17
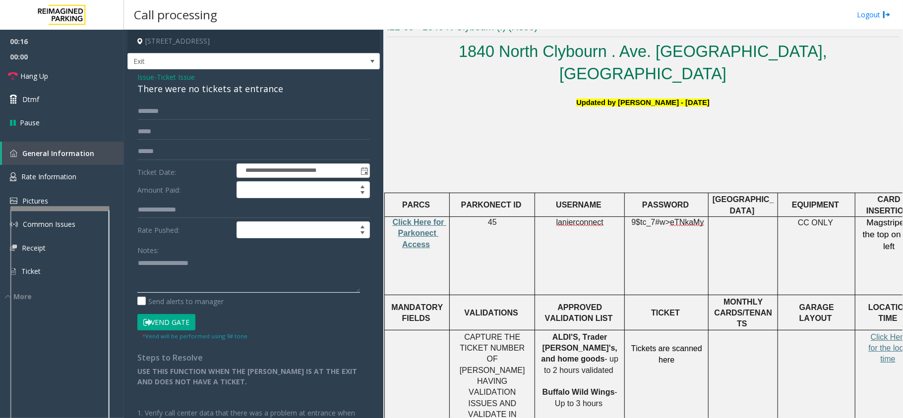
click at [198, 274] on textarea at bounding box center [248, 274] width 223 height 37
paste textarea "**********"
click at [171, 274] on textarea at bounding box center [248, 274] width 223 height 37
type textarea "**********"
click at [189, 110] on input "text" at bounding box center [253, 111] width 233 height 17
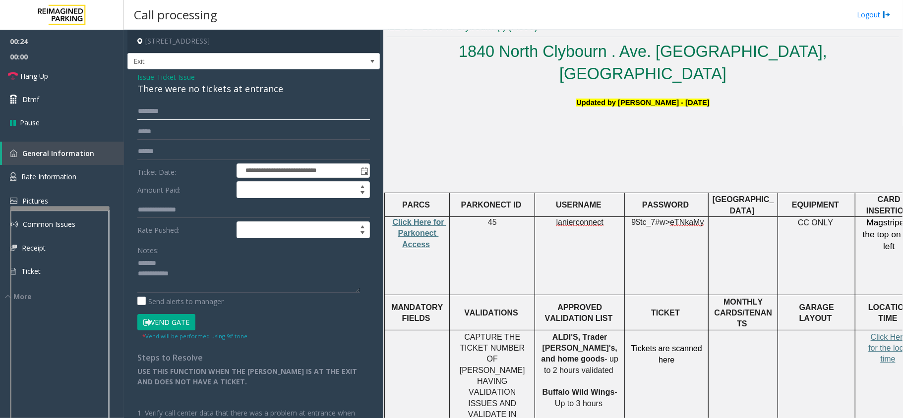
click at [175, 119] on input "text" at bounding box center [253, 111] width 233 height 17
click at [163, 109] on input "*********" at bounding box center [253, 111] width 233 height 17
click at [147, 112] on input "********" at bounding box center [253, 111] width 233 height 17
type input "*******"
click at [193, 324] on button "Vend Gate" at bounding box center [166, 322] width 58 height 17
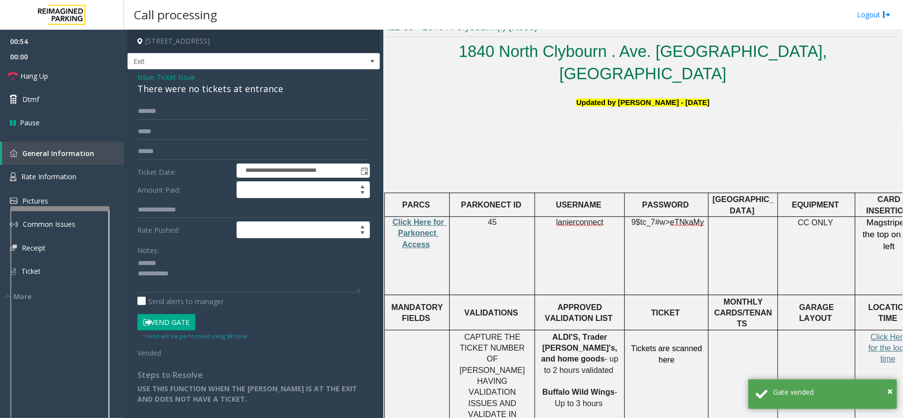
click at [206, 88] on div "There were no tickets at entrance" at bounding box center [253, 88] width 233 height 13
copy div "There were no tickets at entrance"
click at [184, 264] on textarea at bounding box center [248, 274] width 223 height 37
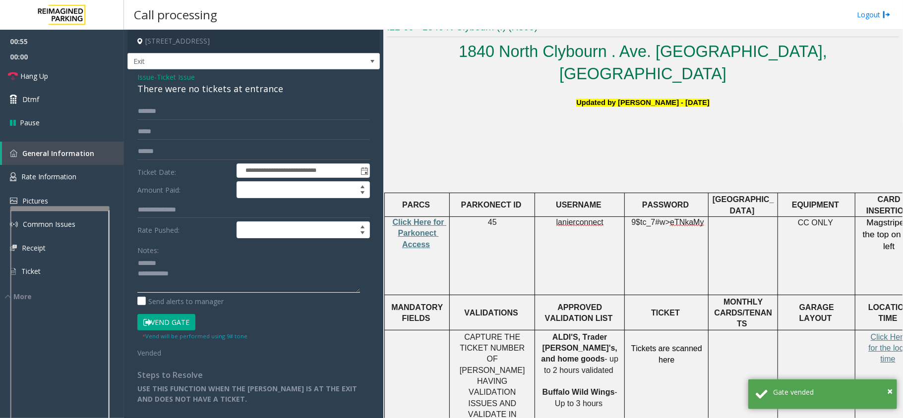
paste textarea "**********"
click at [199, 285] on textarea at bounding box center [248, 274] width 223 height 37
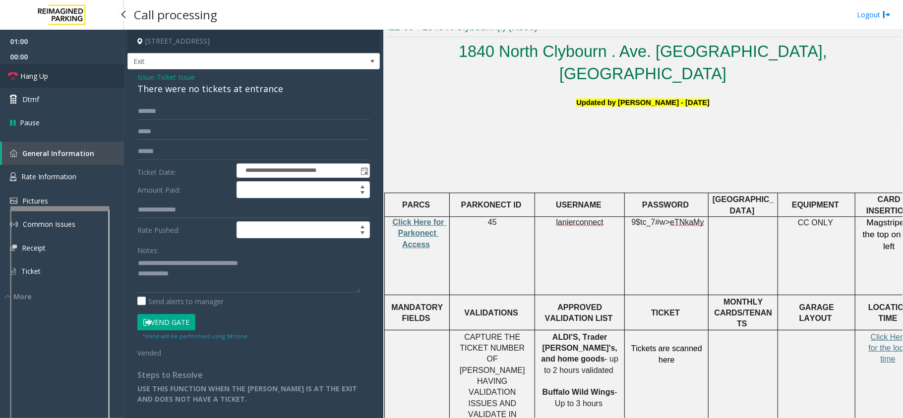
click at [78, 69] on link "Hang Up" at bounding box center [62, 75] width 124 height 23
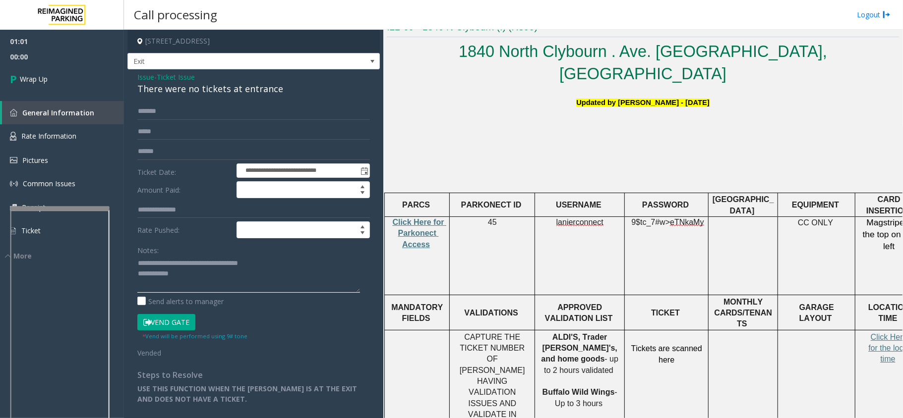
click at [244, 281] on textarea at bounding box center [248, 274] width 223 height 37
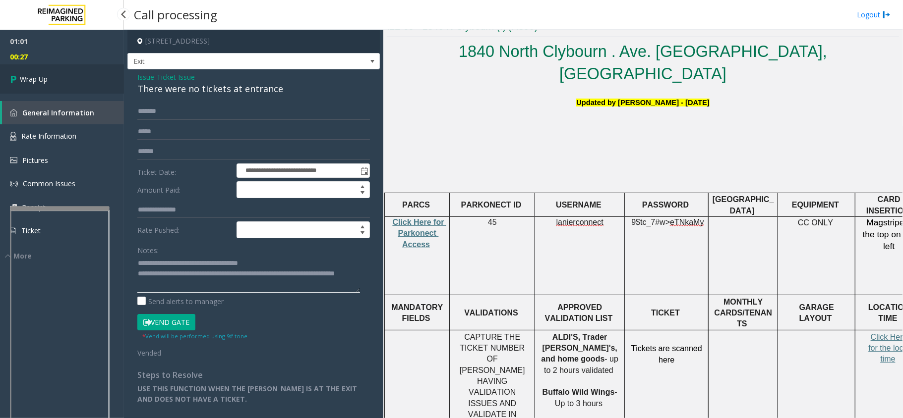
type textarea "**********"
click at [15, 71] on icon at bounding box center [15, 79] width 10 height 16
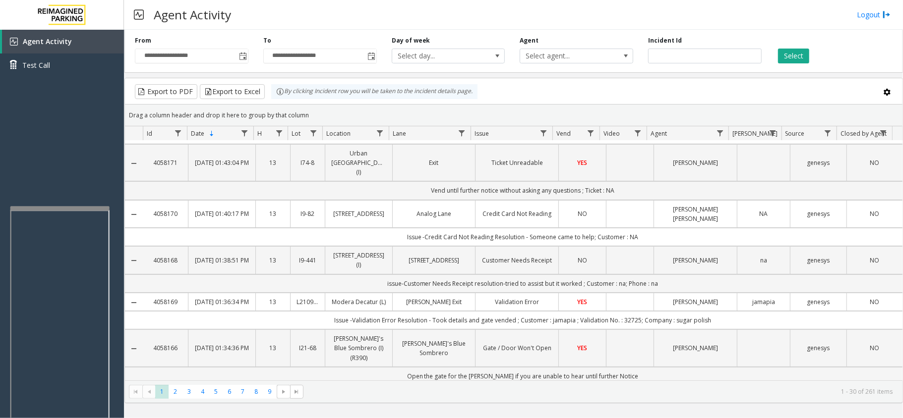
scroll to position [66, 0]
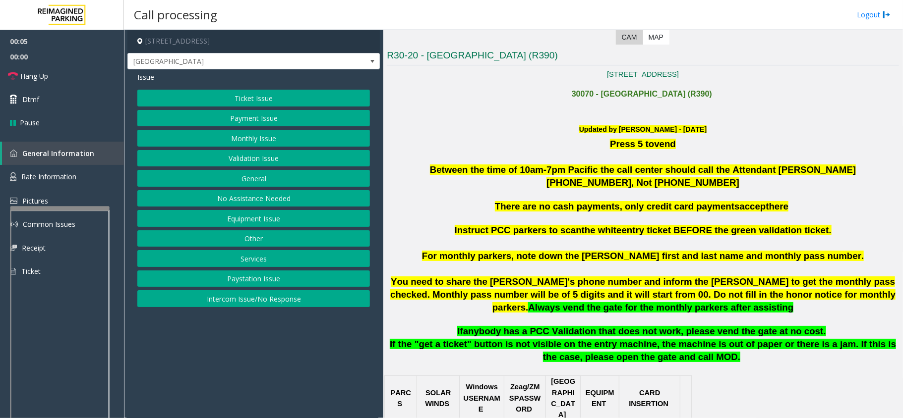
scroll to position [330, 0]
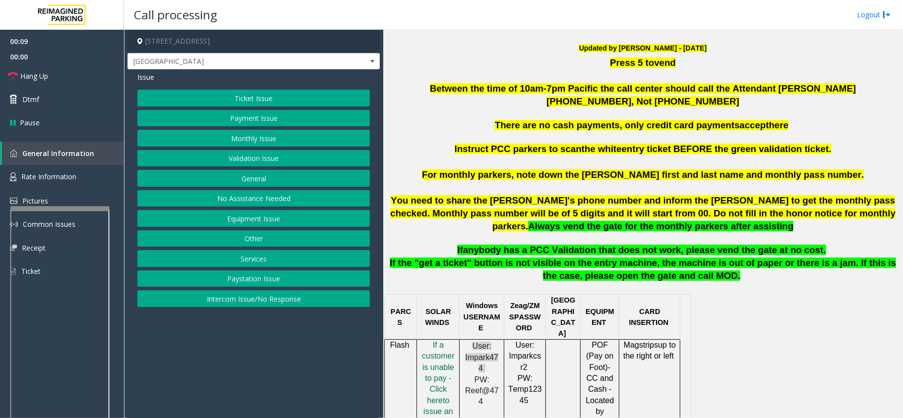
click at [229, 297] on button "Intercom Issue/No Response" at bounding box center [253, 299] width 233 height 17
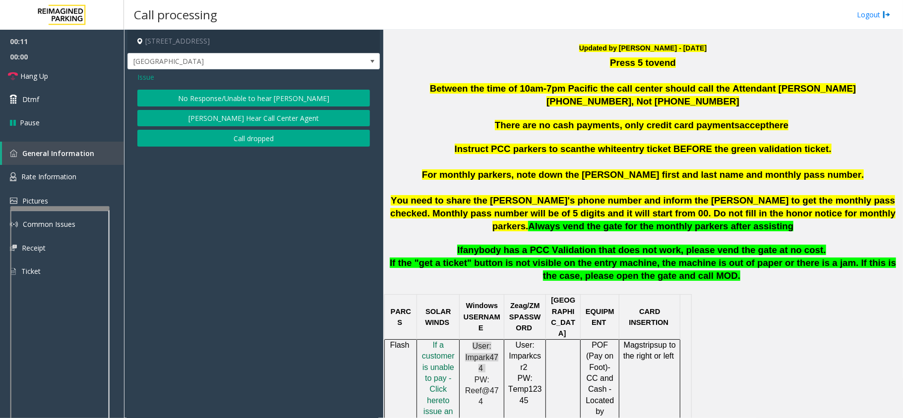
click at [201, 93] on button "No Response/Unable to hear [PERSON_NAME]" at bounding box center [253, 98] width 233 height 17
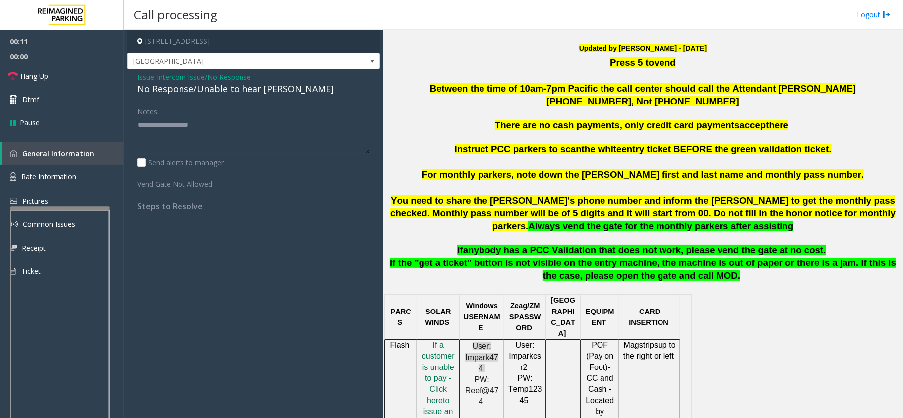
click at [201, 92] on div "No Response/Unable to hear [PERSON_NAME]" at bounding box center [253, 88] width 233 height 13
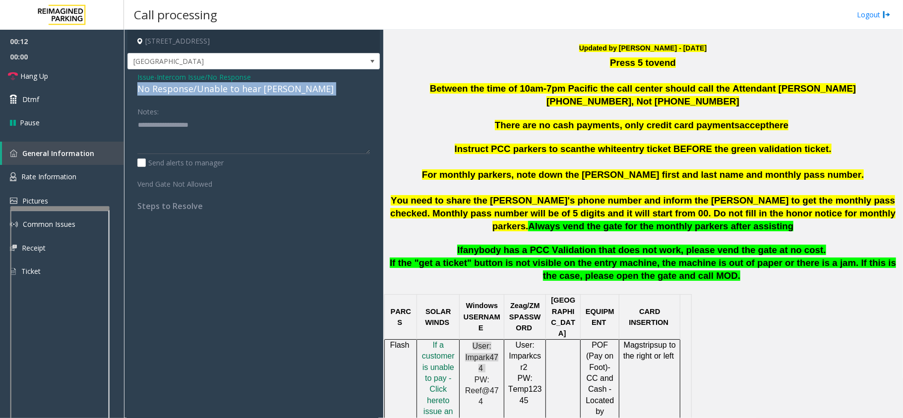
click at [201, 92] on div "No Response/Unable to hear [PERSON_NAME]" at bounding box center [253, 88] width 233 height 13
copy div "No Response/Unable to hear [PERSON_NAME]"
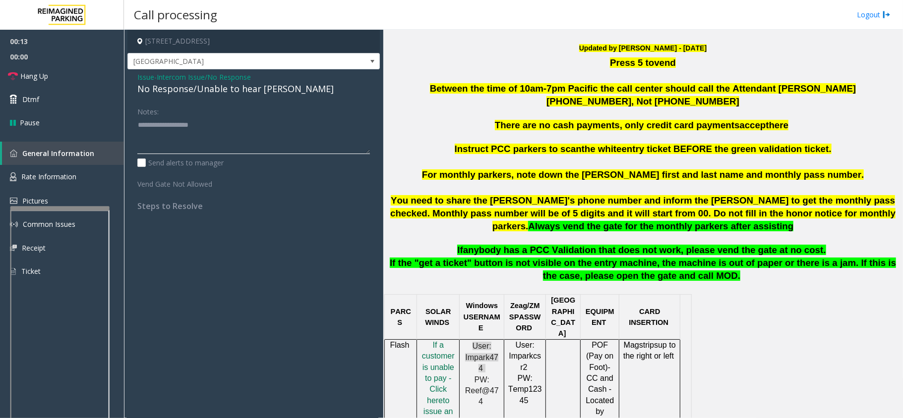
click at [191, 137] on textarea at bounding box center [253, 135] width 233 height 37
paste textarea "**********"
type textarea "**********"
click at [68, 74] on link "Hang Up" at bounding box center [62, 75] width 124 height 23
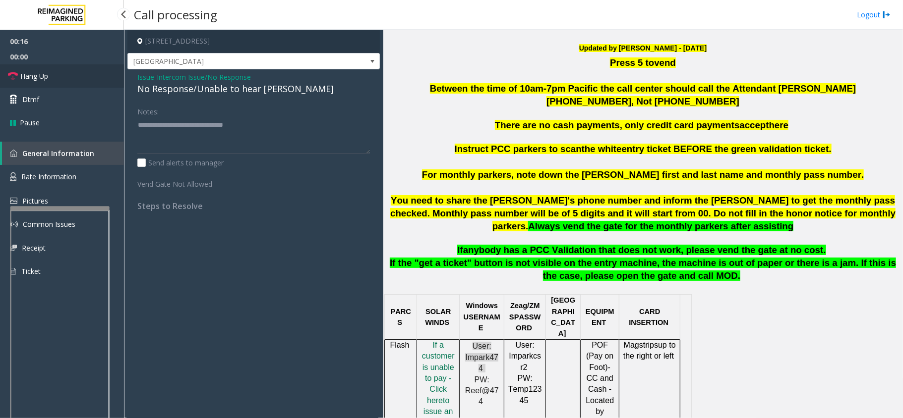
click at [68, 74] on link "Hang Up" at bounding box center [62, 75] width 124 height 23
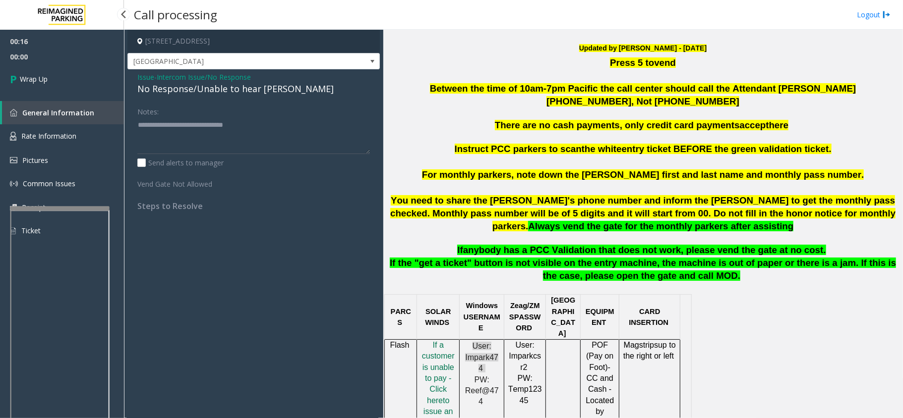
click at [68, 74] on link "Wrap Up" at bounding box center [62, 78] width 124 height 29
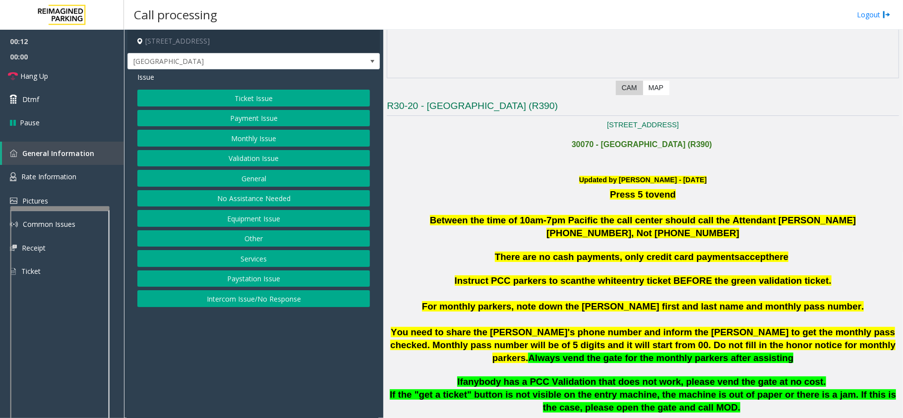
scroll to position [264, 0]
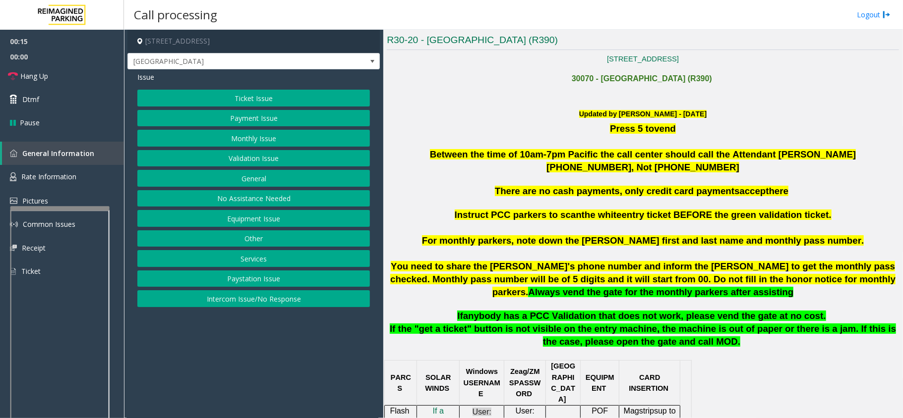
click at [228, 201] on button "No Assistance Needed" at bounding box center [253, 198] width 233 height 17
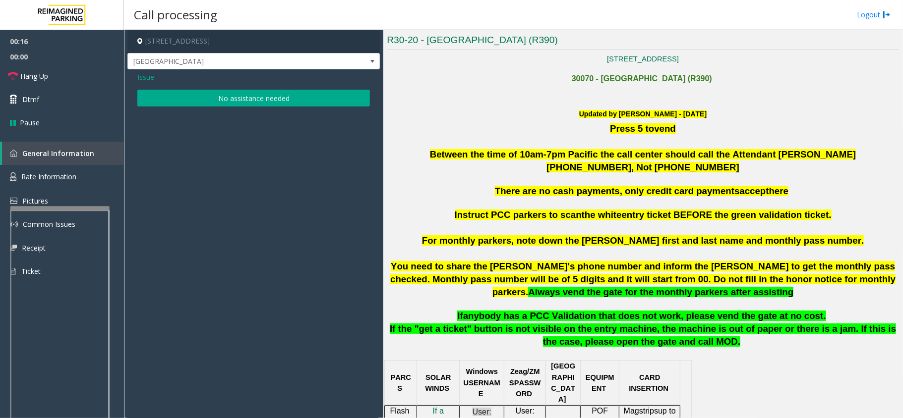
click at [198, 96] on button "No assistance needed" at bounding box center [253, 98] width 233 height 17
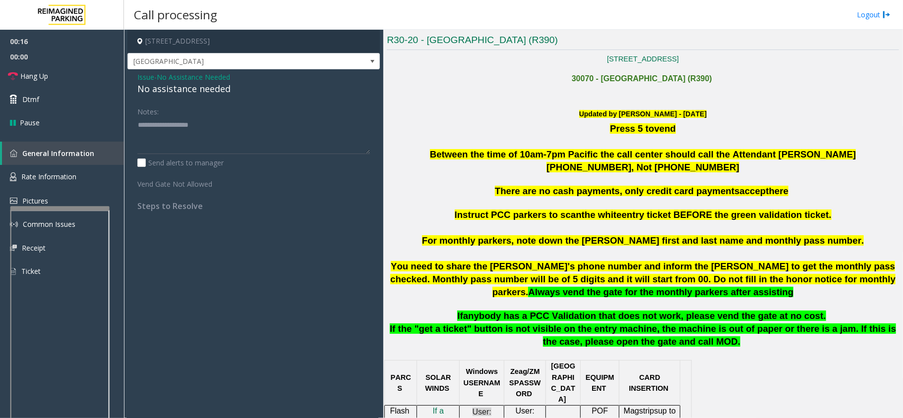
click at [191, 90] on div "No assistance needed" at bounding box center [253, 88] width 233 height 13
copy div "No assistance needed"
click at [181, 146] on textarea at bounding box center [253, 135] width 233 height 37
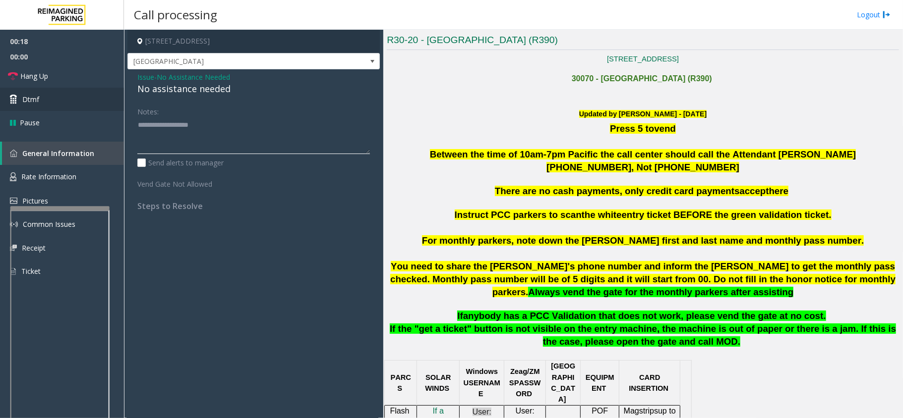
paste textarea "**********"
type textarea "**********"
click at [51, 75] on link "Hang Up" at bounding box center [62, 75] width 124 height 23
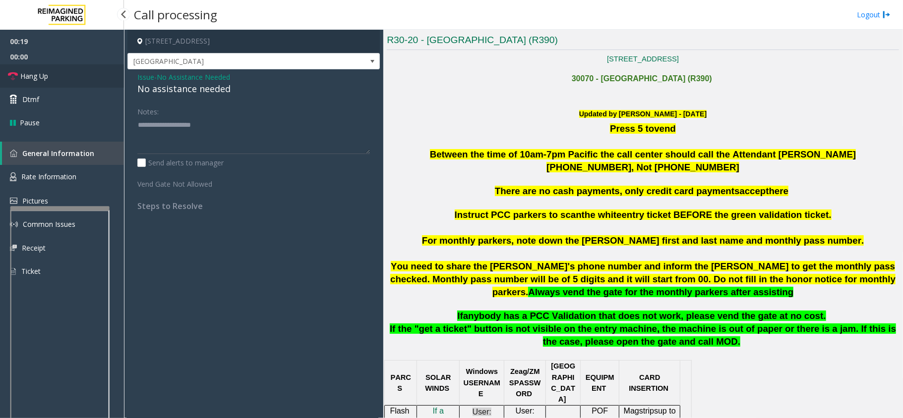
click at [51, 75] on link "Hang Up" at bounding box center [62, 75] width 124 height 23
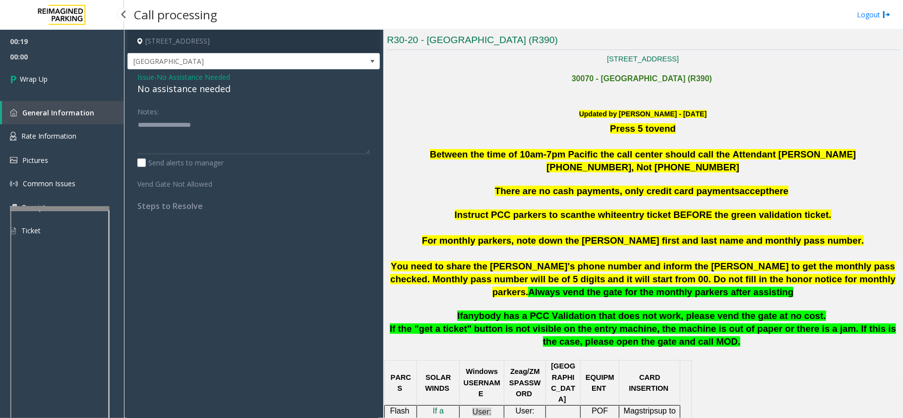
click at [51, 75] on link "Wrap Up" at bounding box center [62, 78] width 124 height 29
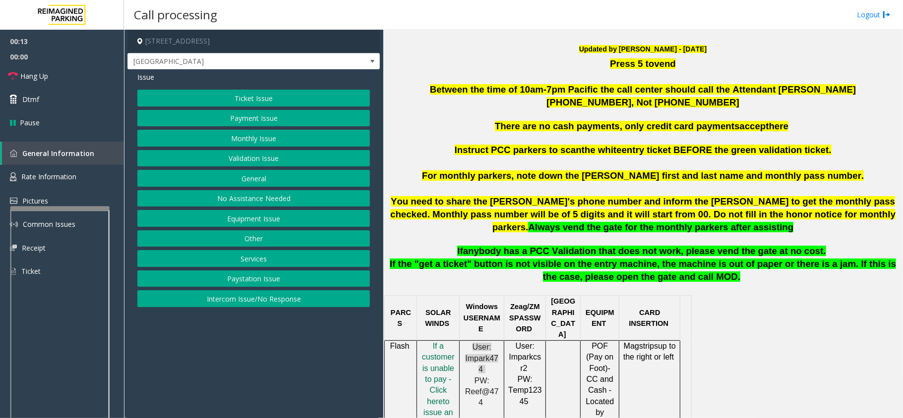
scroll to position [330, 0]
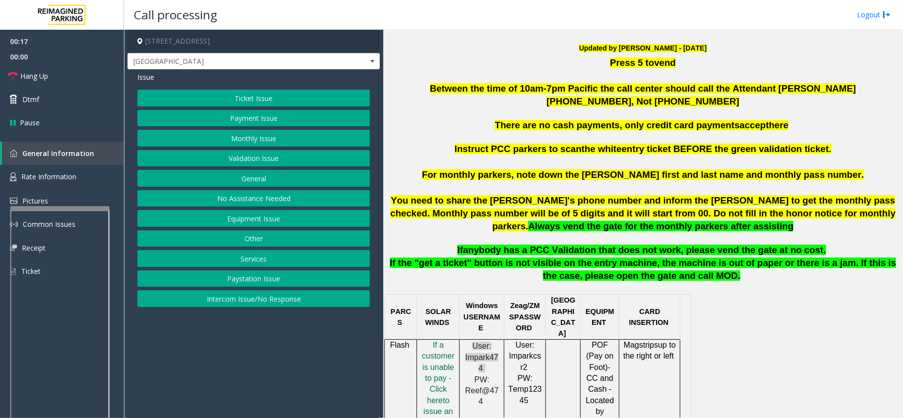
click at [233, 307] on button "Intercom Issue/No Response" at bounding box center [253, 299] width 233 height 17
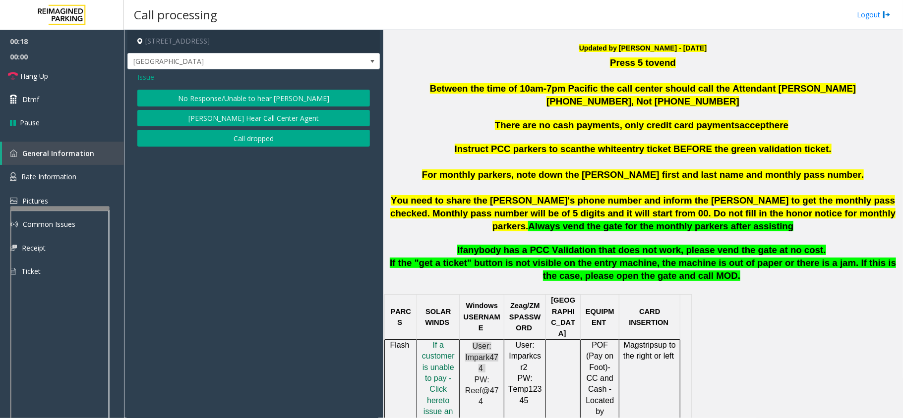
click at [217, 101] on button "No Response/Unable to hear [PERSON_NAME]" at bounding box center [253, 98] width 233 height 17
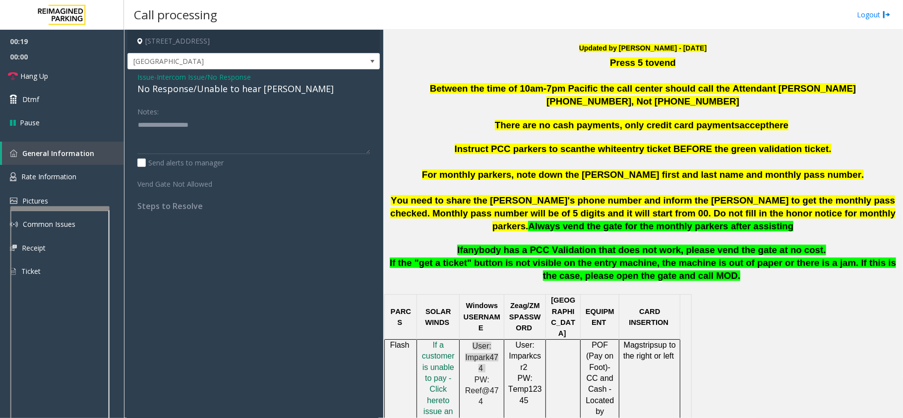
click at [219, 94] on div "No Response/Unable to hear [PERSON_NAME]" at bounding box center [253, 88] width 233 height 13
click at [219, 98] on div "Issue - Intercom Issue/No Response No Response/Unable to hear [PERSON_NAME] Not…" at bounding box center [253, 145] width 252 height 152
click at [223, 90] on div "No Response/Unable to hear [PERSON_NAME]" at bounding box center [253, 88] width 233 height 13
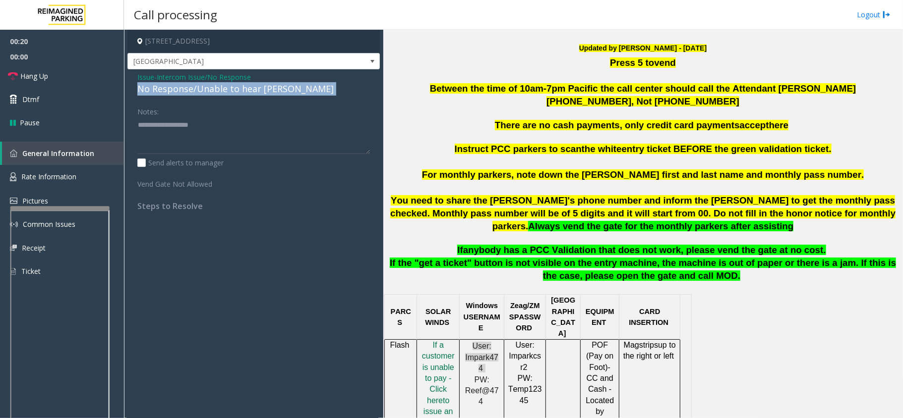
click at [223, 90] on div "No Response/Unable to hear [PERSON_NAME]" at bounding box center [253, 88] width 233 height 13
click at [20, 64] on link "Hang Up" at bounding box center [62, 75] width 124 height 23
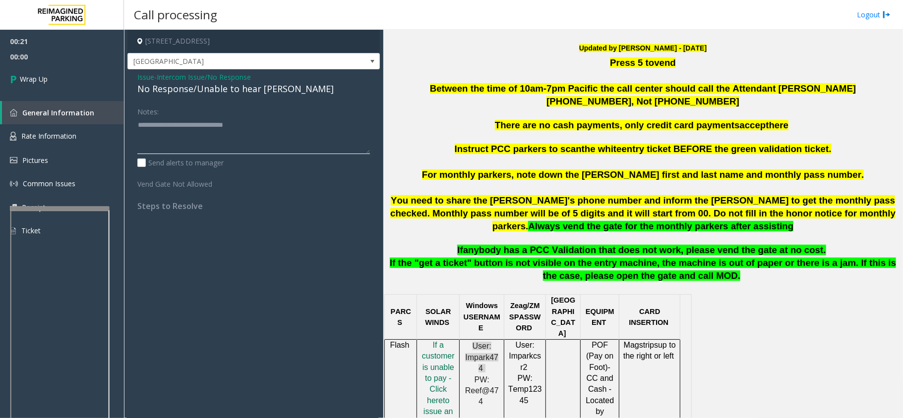
click at [205, 129] on textarea at bounding box center [253, 135] width 233 height 37
type textarea "**********"
click at [42, 79] on span "Wrap Up" at bounding box center [34, 79] width 28 height 10
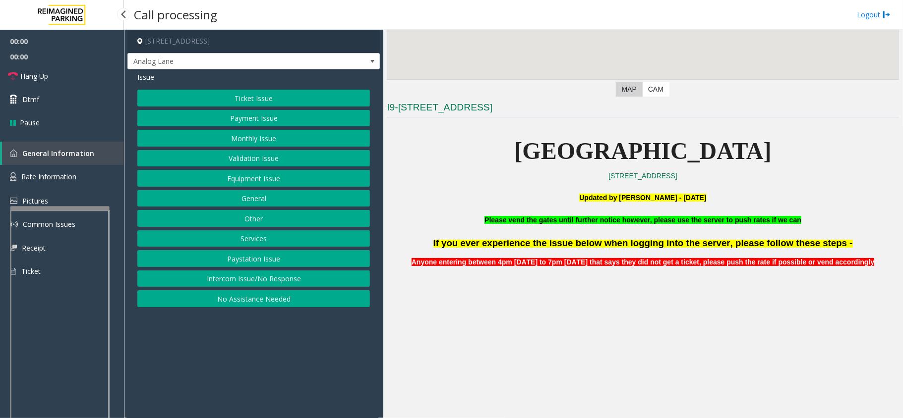
scroll to position [198, 0]
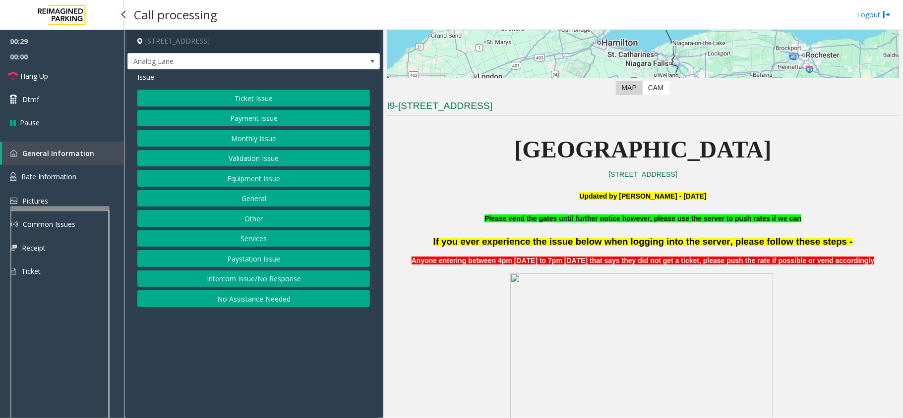
click at [300, 306] on button "No Assistance Needed" at bounding box center [253, 299] width 233 height 17
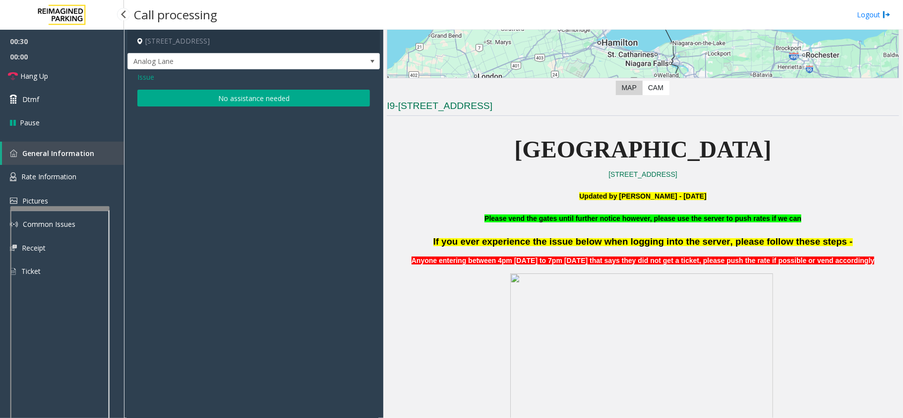
click at [256, 100] on button "No assistance needed" at bounding box center [253, 98] width 233 height 17
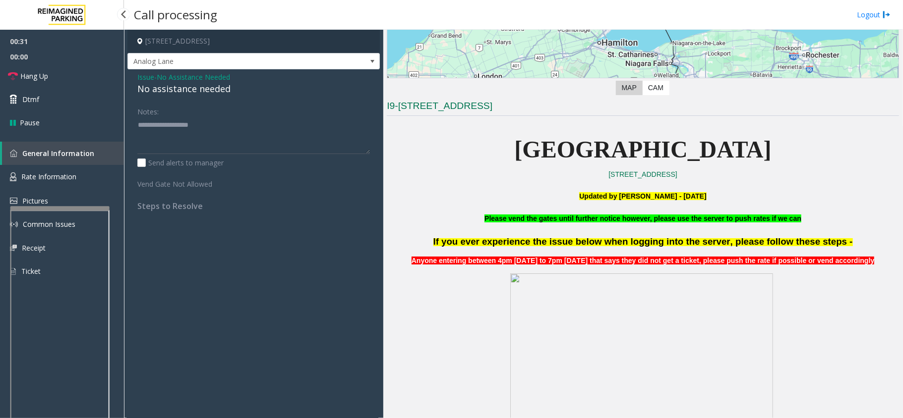
click at [196, 96] on div "No assistance needed" at bounding box center [253, 88] width 233 height 13
click at [196, 91] on div "No assistance needed" at bounding box center [253, 88] width 233 height 13
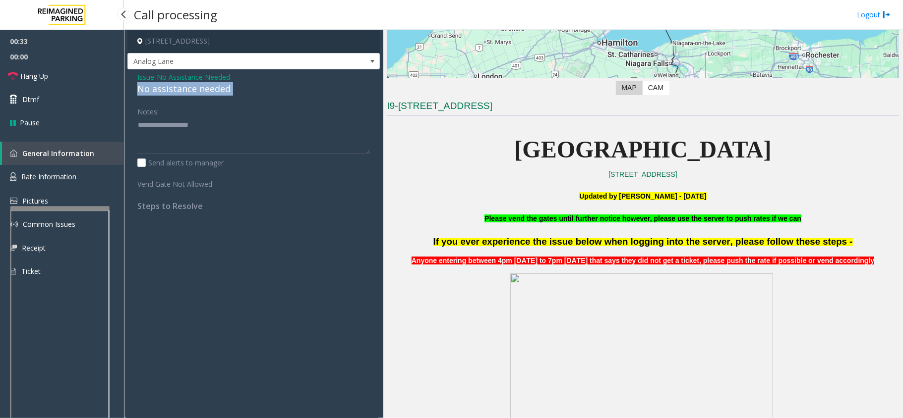
click at [196, 91] on div "No assistance needed" at bounding box center [253, 88] width 233 height 13
click at [209, 126] on textarea at bounding box center [253, 135] width 233 height 37
type textarea "**********"
click at [82, 75] on link "Hang Up" at bounding box center [62, 75] width 124 height 23
click at [143, 76] on span "Issue" at bounding box center [145, 77] width 17 height 10
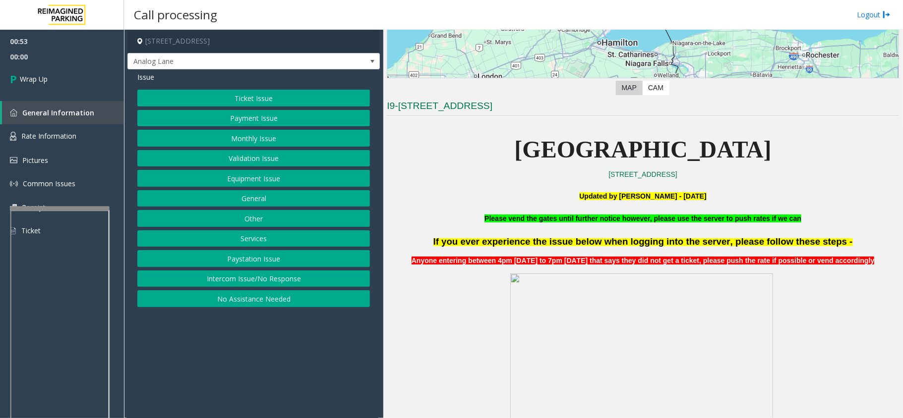
click at [262, 287] on button "Intercom Issue/No Response" at bounding box center [253, 279] width 233 height 17
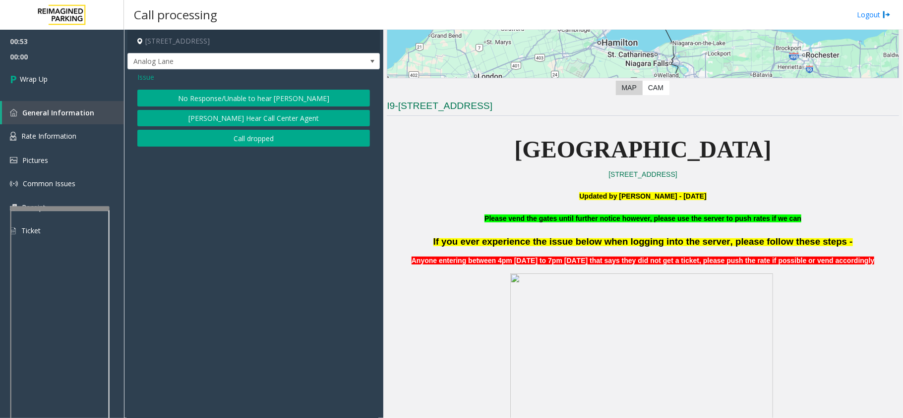
click at [261, 97] on button "No Response/Unable to hear [PERSON_NAME]" at bounding box center [253, 98] width 233 height 17
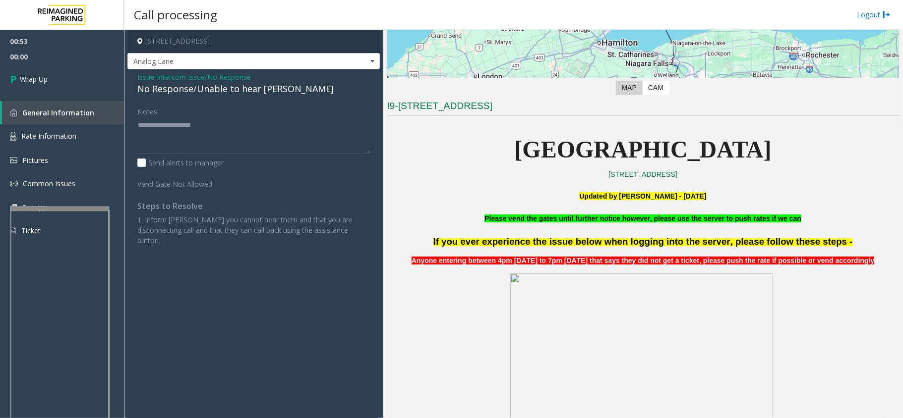
click at [240, 92] on div "No Response/Unable to hear [PERSON_NAME]" at bounding box center [253, 88] width 233 height 13
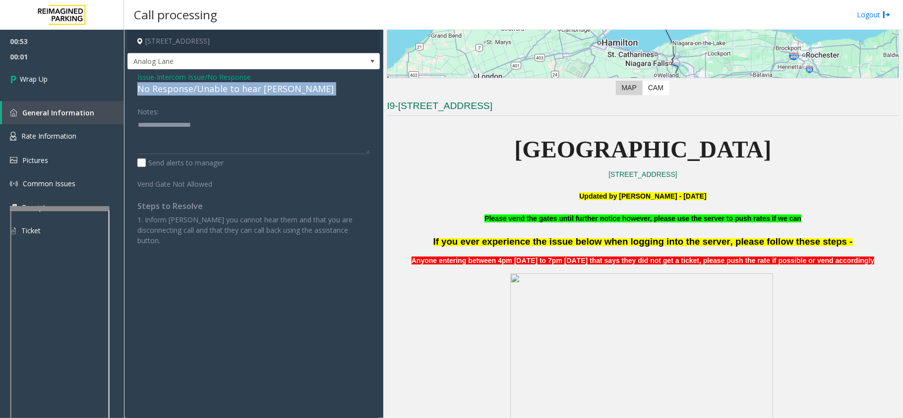
click at [240, 92] on div "No Response/Unable to hear [PERSON_NAME]" at bounding box center [253, 88] width 233 height 13
copy div "No Response/Unable to hear [PERSON_NAME]"
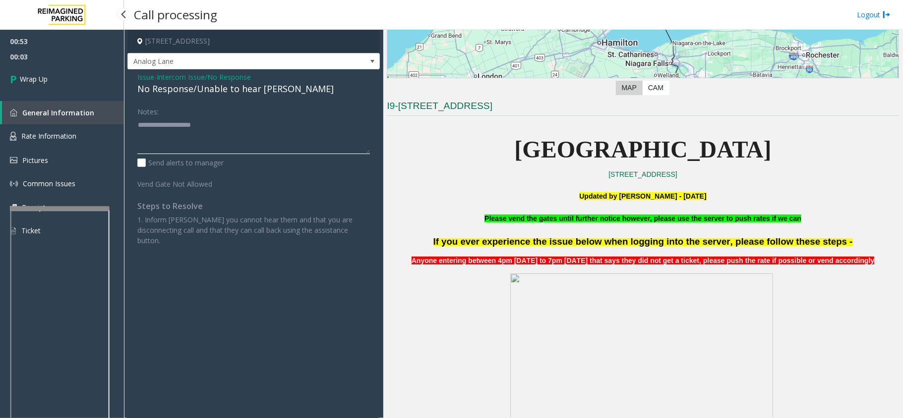
drag, startPoint x: 242, startPoint y: 133, endPoint x: 100, endPoint y: 116, distance: 143.8
click at [100, 116] on app-root "00:53 00:03 Wrap Up General Information Rate Information Pictures Common Issues…" at bounding box center [451, 209] width 903 height 418
paste textarea "**********"
type textarea "**********"
click at [66, 83] on link "Wrap Up" at bounding box center [62, 78] width 124 height 29
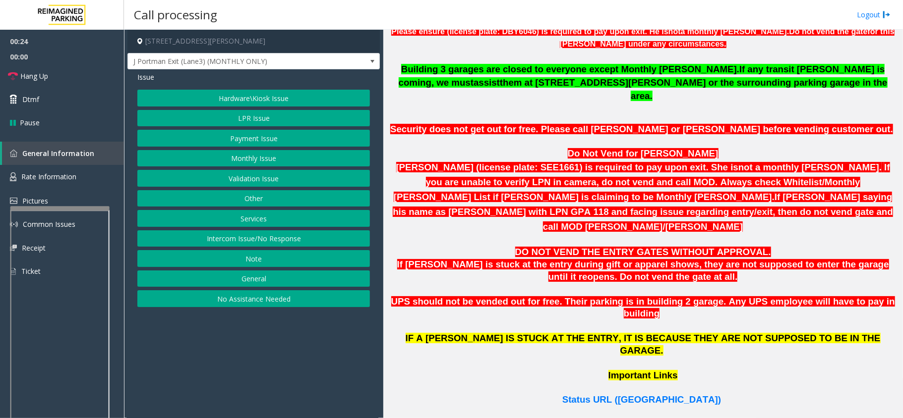
scroll to position [595, 0]
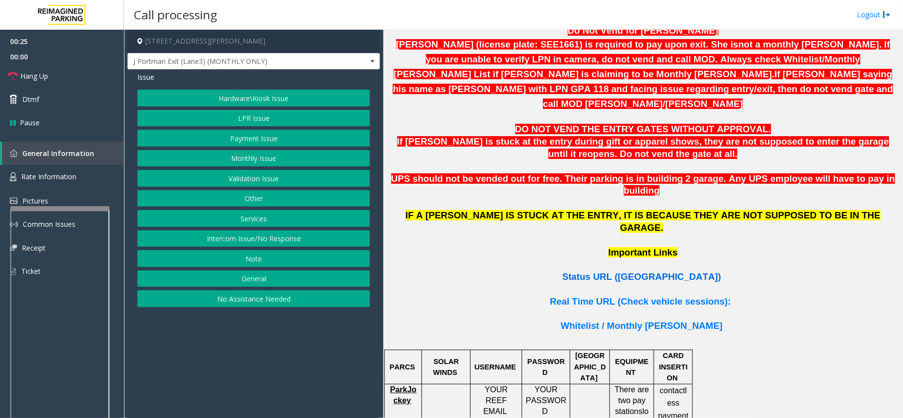
click at [613, 272] on span "Status URL (Vend Gate)" at bounding box center [641, 277] width 159 height 10
click at [228, 112] on button "LPR Issue" at bounding box center [253, 118] width 233 height 17
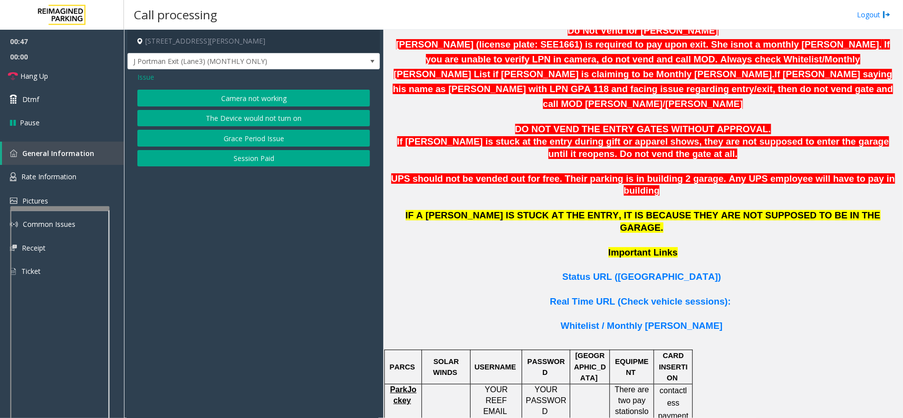
click at [243, 99] on button "Camera not working" at bounding box center [253, 98] width 233 height 17
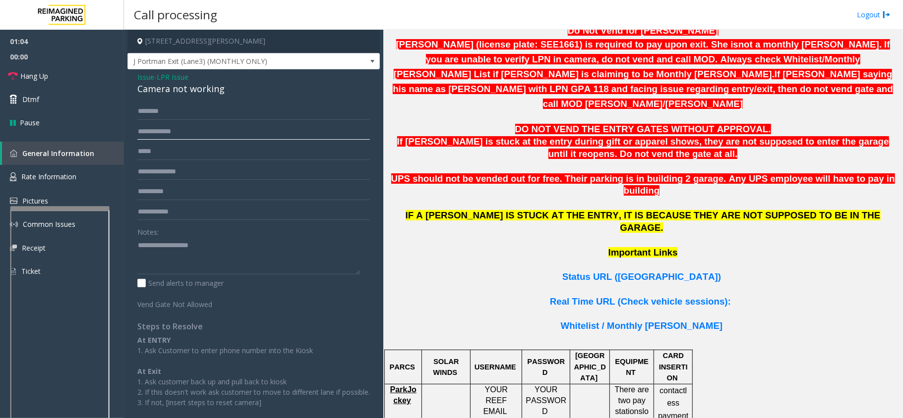
click at [180, 129] on input "text" at bounding box center [253, 131] width 233 height 17
type input "*******"
click at [169, 255] on textarea at bounding box center [248, 255] width 223 height 37
paste textarea "**********"
click at [165, 255] on textarea at bounding box center [248, 255] width 223 height 37
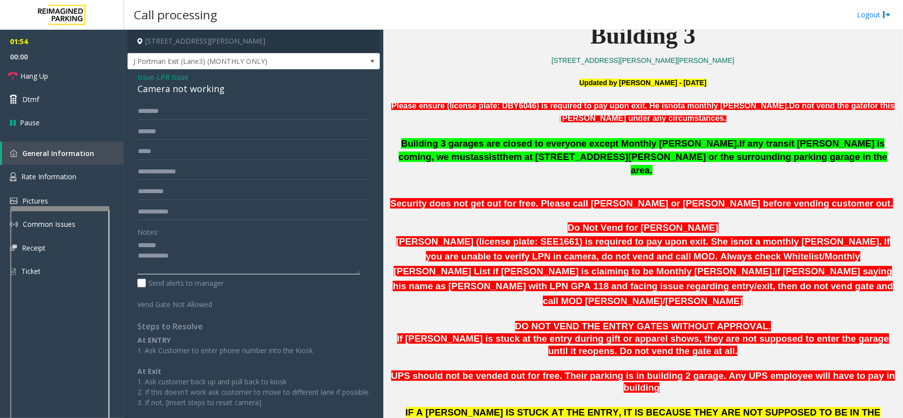
scroll to position [330, 0]
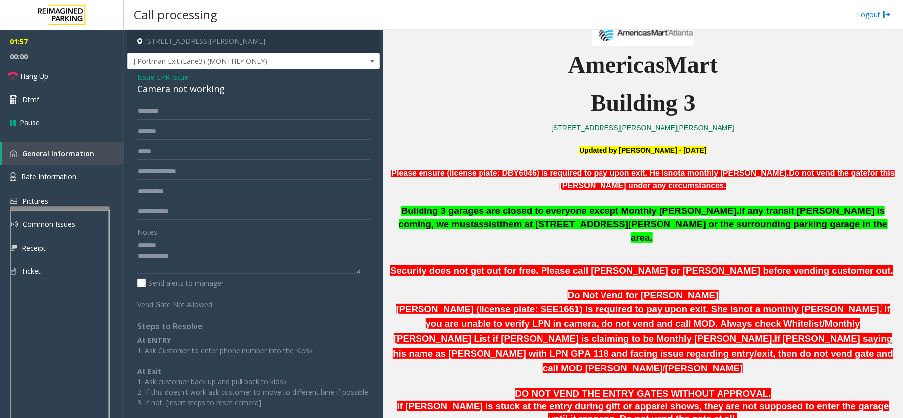
type textarea "**********"
click at [170, 89] on div "Camera not working" at bounding box center [253, 88] width 233 height 13
copy div "Camera not working"
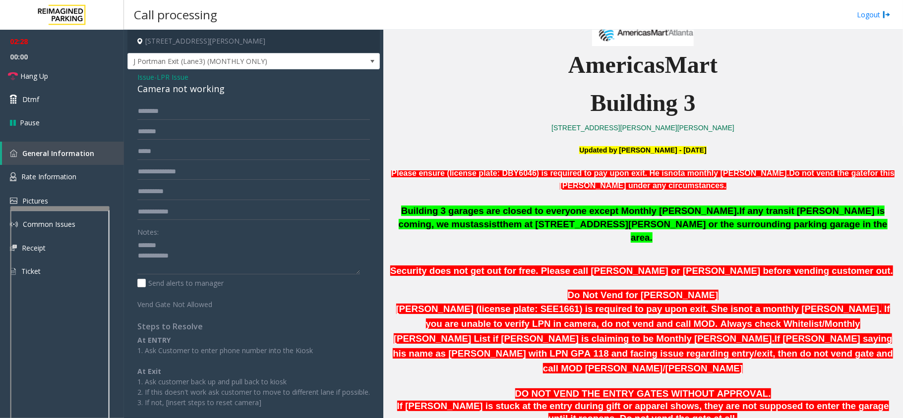
click at [151, 76] on span "Issue" at bounding box center [145, 77] width 17 height 10
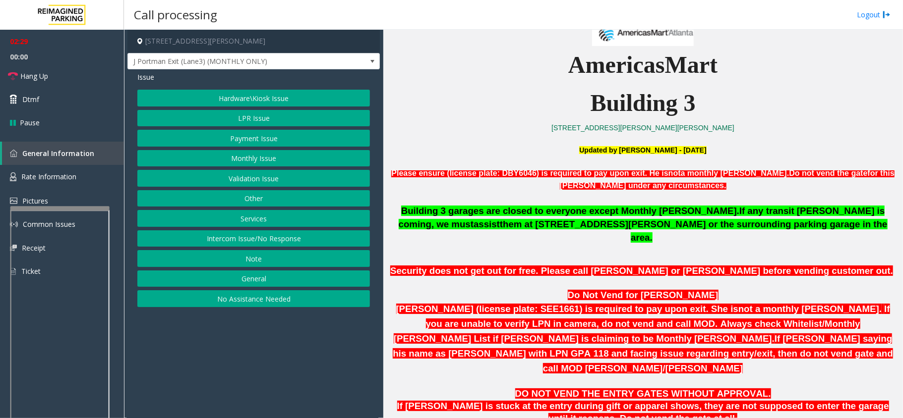
click at [250, 147] on button "Payment Issue" at bounding box center [253, 138] width 233 height 17
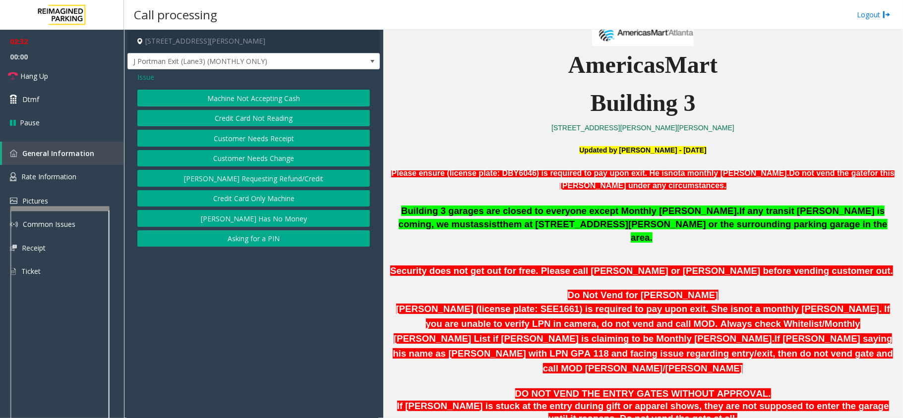
click at [246, 120] on button "Credit Card Not Reading" at bounding box center [253, 118] width 233 height 17
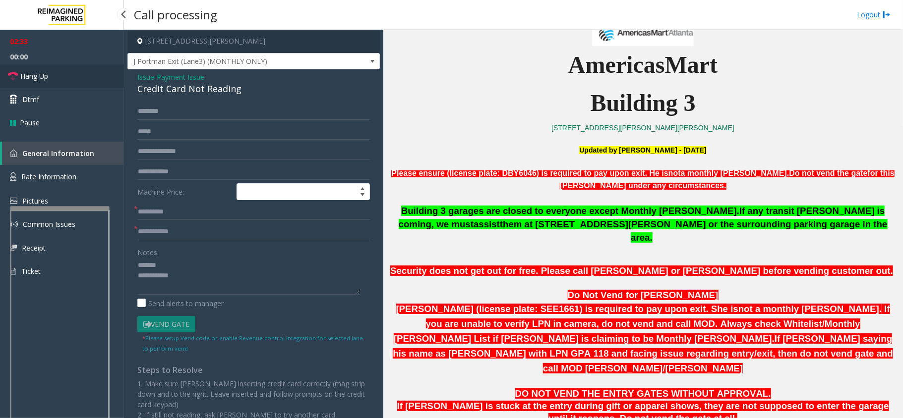
click at [40, 74] on span "Hang Up" at bounding box center [34, 76] width 28 height 10
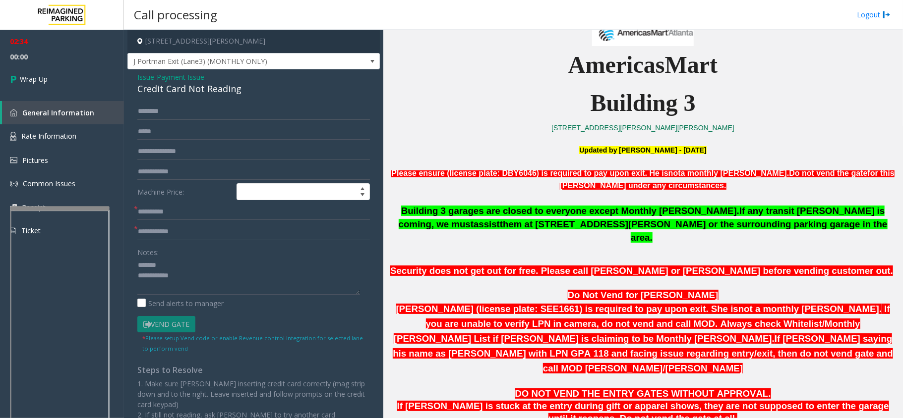
click at [215, 92] on div "Credit Card Not Reading" at bounding box center [253, 88] width 233 height 13
copy div "Credit Card Not Reading"
click at [201, 221] on input "text" at bounding box center [253, 212] width 233 height 17
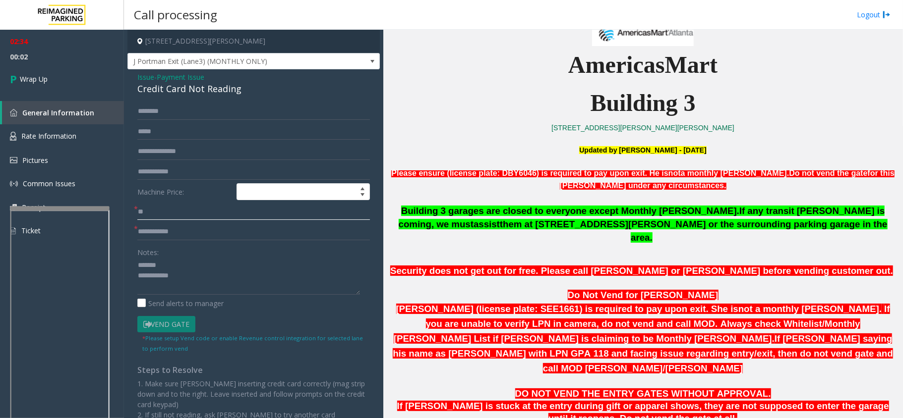
type input "**"
click at [202, 233] on input "text" at bounding box center [253, 232] width 233 height 17
type input "**"
click at [184, 265] on textarea at bounding box center [248, 276] width 223 height 37
paste textarea "**********"
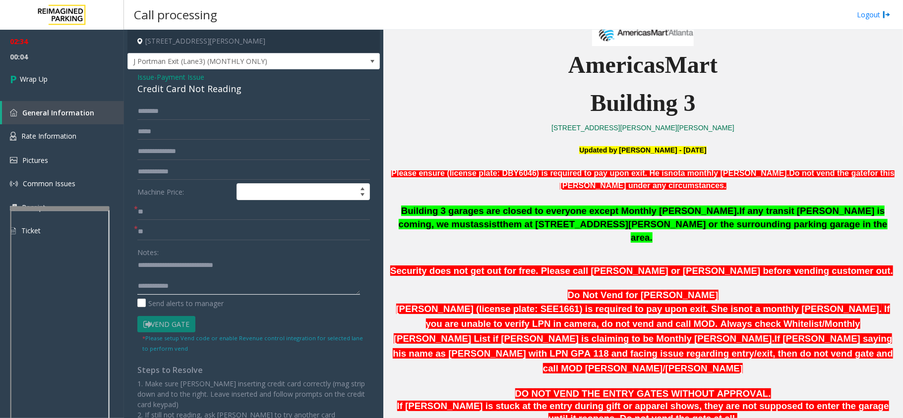
type textarea "**********"
drag, startPoint x: 161, startPoint y: 236, endPoint x: 125, endPoint y: 236, distance: 35.7
click at [125, 236] on app-call-processing-form "230 Harris Street Northeast, Atlanta, GA J Portman Exit (Lane3) (MONTHLY ONLY) …" at bounding box center [253, 224] width 259 height 389
type input "***"
click at [171, 279] on textarea at bounding box center [248, 276] width 223 height 37
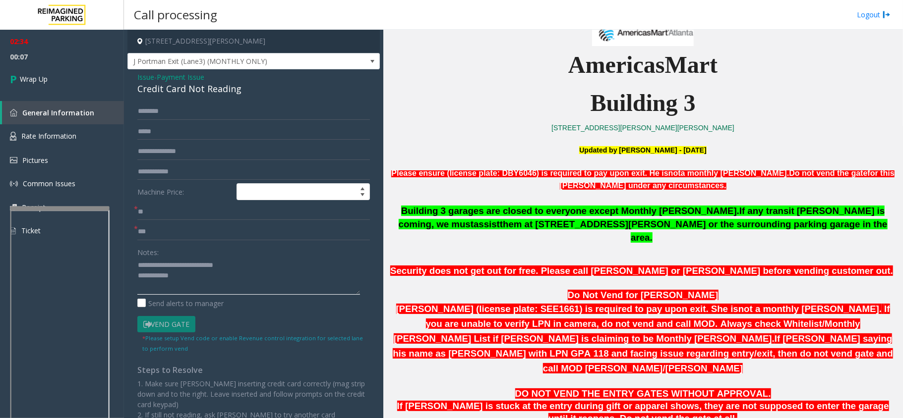
click at [182, 284] on textarea at bounding box center [248, 276] width 223 height 37
click at [211, 282] on textarea at bounding box center [248, 276] width 223 height 37
click at [276, 296] on div "Notes: Send alerts to manager" at bounding box center [253, 276] width 233 height 65
click at [268, 284] on textarea at bounding box center [248, 276] width 223 height 37
paste textarea "**********"
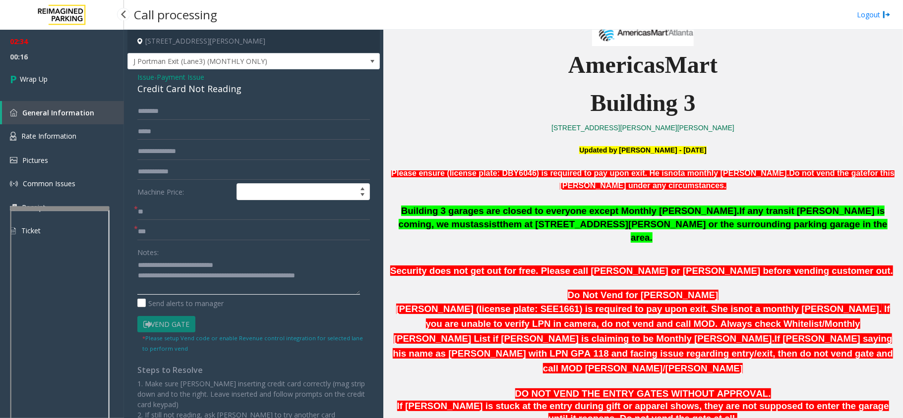
type textarea "**********"
drag, startPoint x: 40, startPoint y: 104, endPoint x: 39, endPoint y: 94, distance: 9.5
click at [40, 104] on link "General Information" at bounding box center [63, 112] width 122 height 23
click at [39, 94] on div "02:34 00:16 Wrap Up General Information Rate Information Pictures Common Issues…" at bounding box center [62, 140] width 124 height 221
click at [41, 88] on link "Wrap Up" at bounding box center [62, 78] width 124 height 29
